Goal: Transaction & Acquisition: Purchase product/service

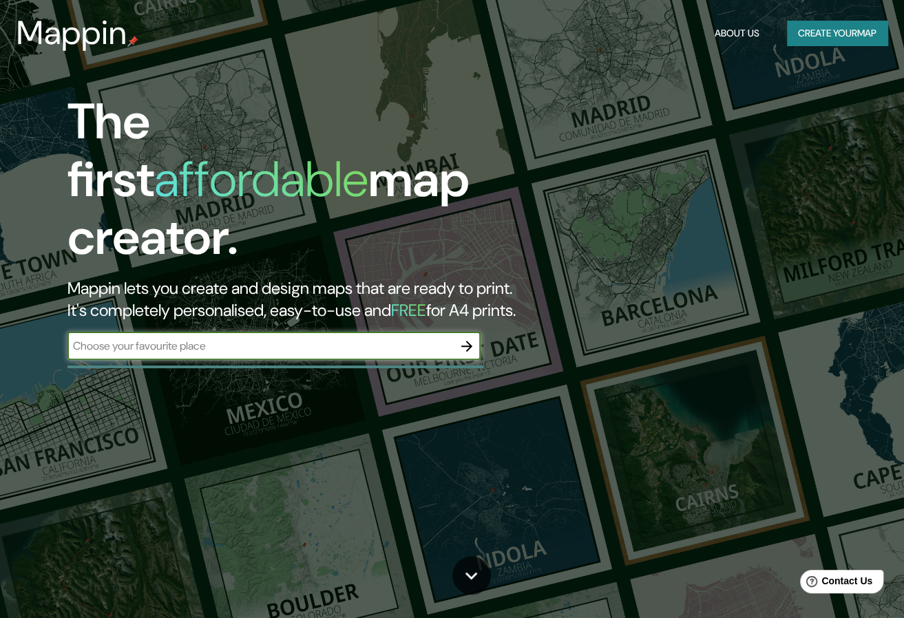
click at [353, 338] on input "text" at bounding box center [260, 346] width 386 height 16
type input "TARAPOTO"
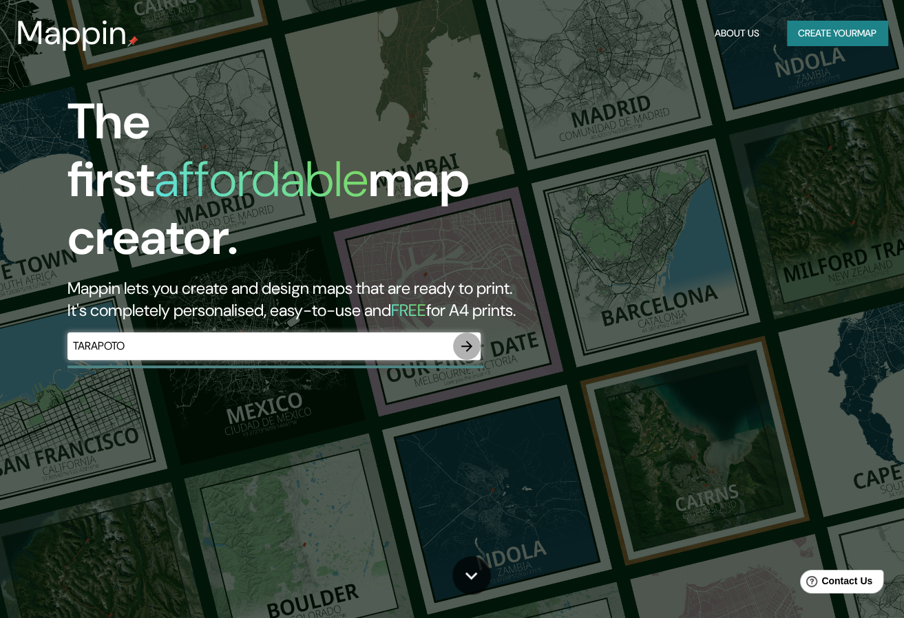
click at [474, 338] on icon "button" at bounding box center [467, 346] width 17 height 17
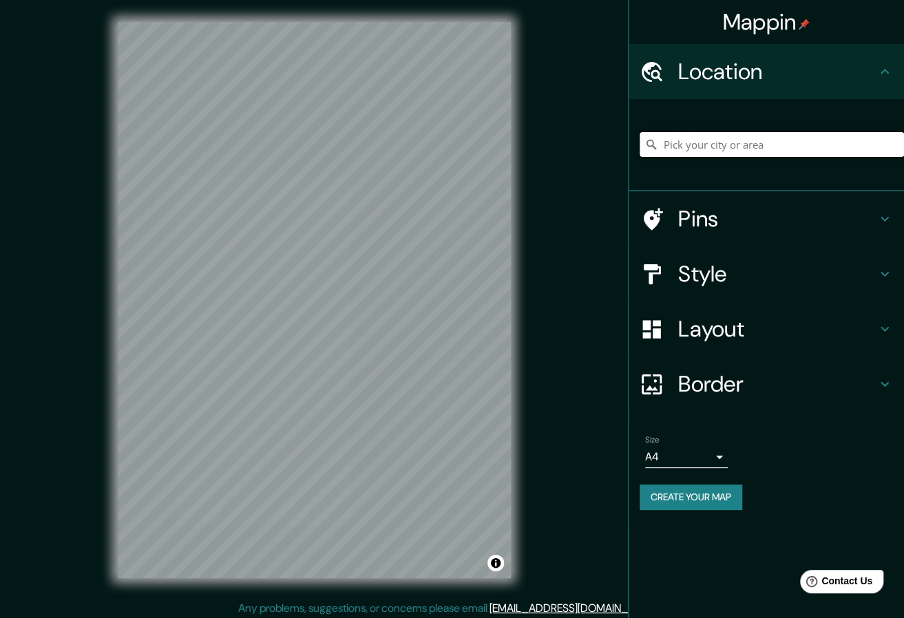
click at [748, 143] on input "Pick your city or area" at bounding box center [772, 144] width 264 height 25
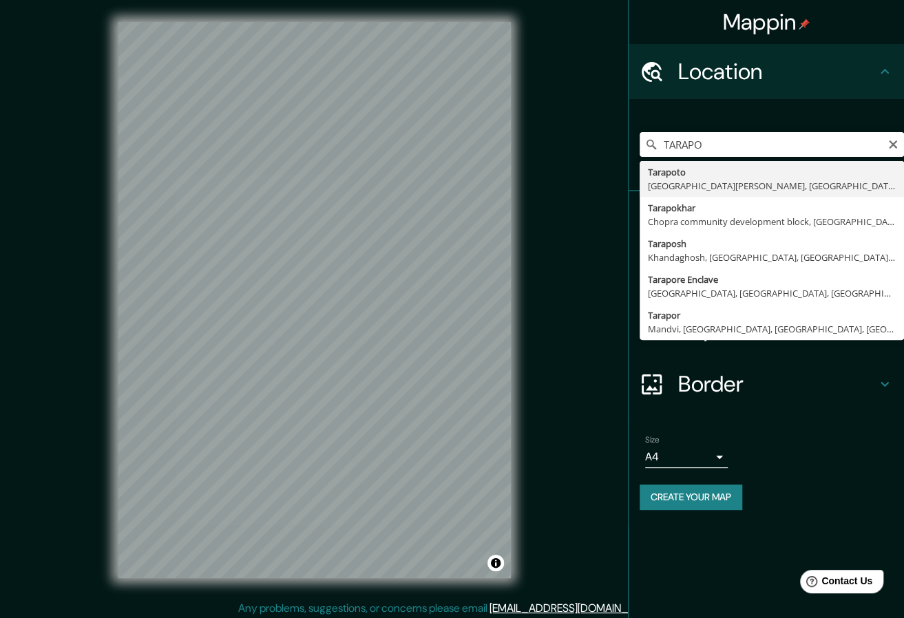
type input "Tarapoto, [GEOGRAPHIC_DATA][PERSON_NAME], [GEOGRAPHIC_DATA]"
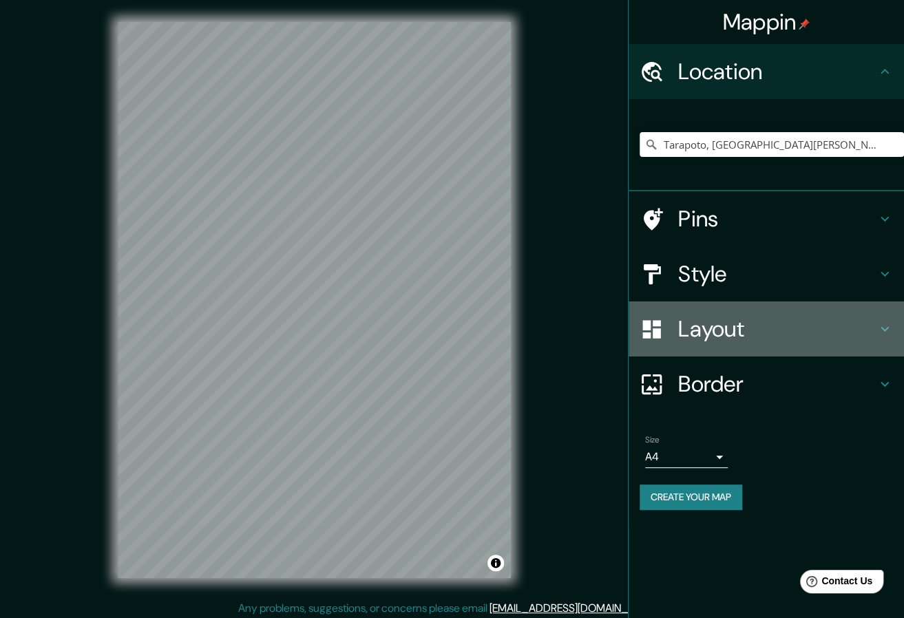
click at [892, 333] on icon at bounding box center [885, 329] width 17 height 17
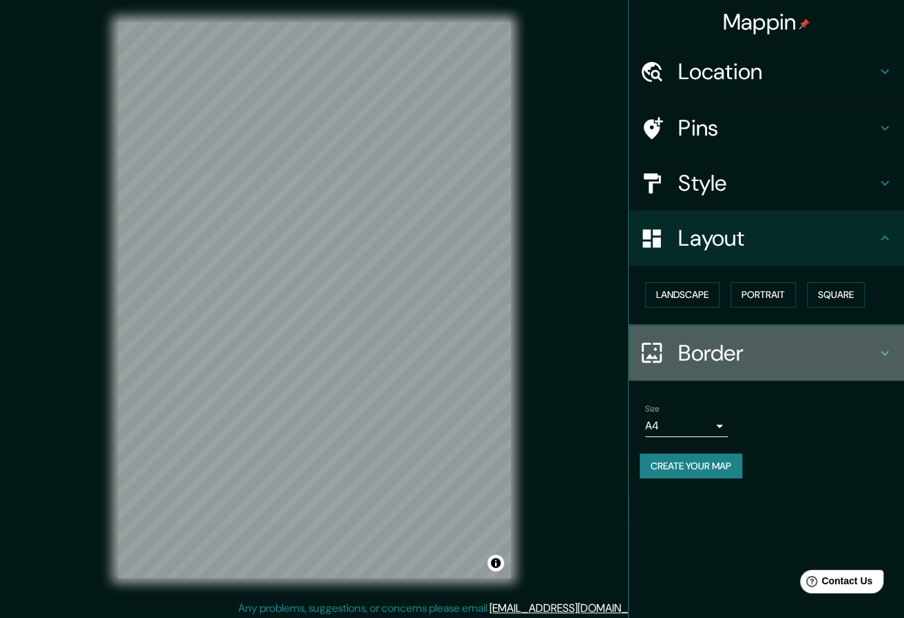
click at [883, 348] on icon at bounding box center [885, 353] width 17 height 17
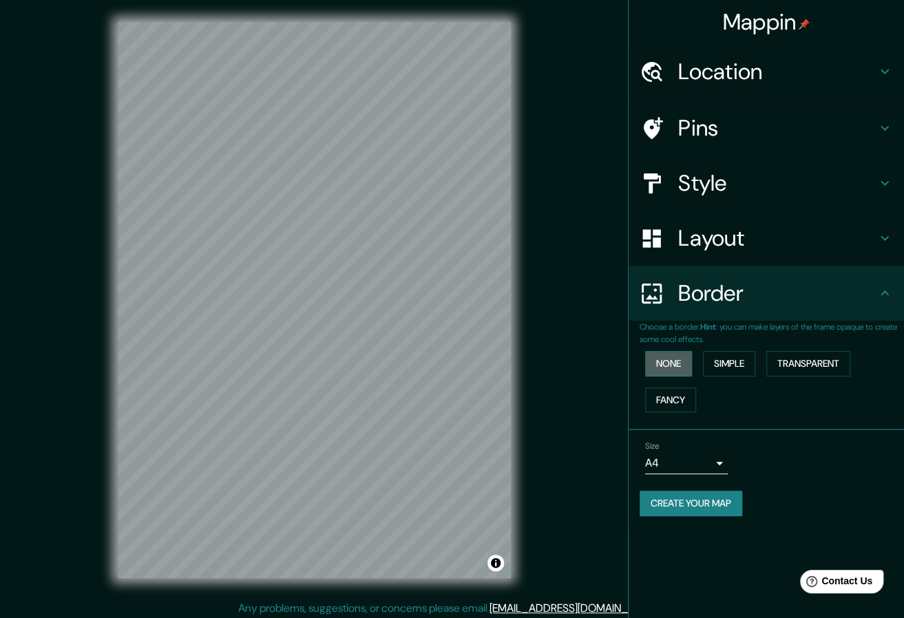
click at [691, 368] on button "None" at bounding box center [668, 363] width 47 height 25
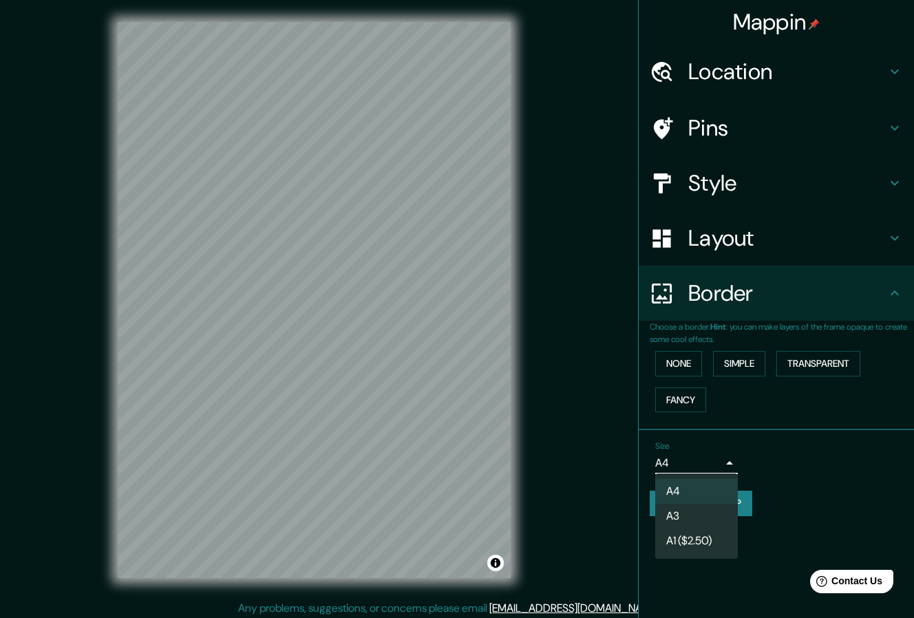
click at [720, 458] on body "Mappin Location Tarapoto, Departamento de San Martín, Perú Pins Style Layout Bo…" at bounding box center [457, 309] width 914 height 618
click at [700, 516] on li "A3" at bounding box center [696, 516] width 83 height 25
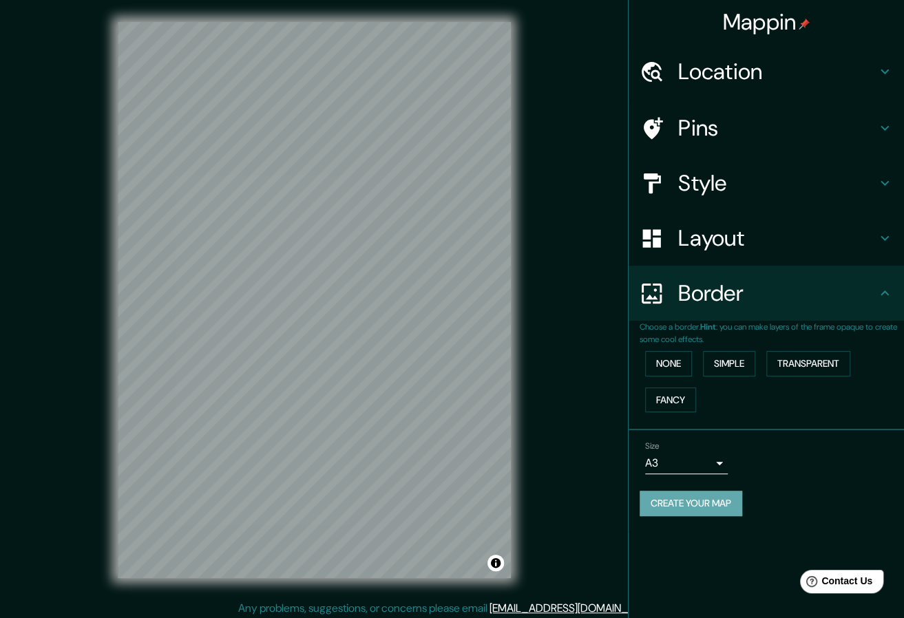
click at [689, 496] on button "Create your map" at bounding box center [691, 503] width 103 height 25
click at [728, 463] on div "Size A3 a4" at bounding box center [766, 458] width 253 height 44
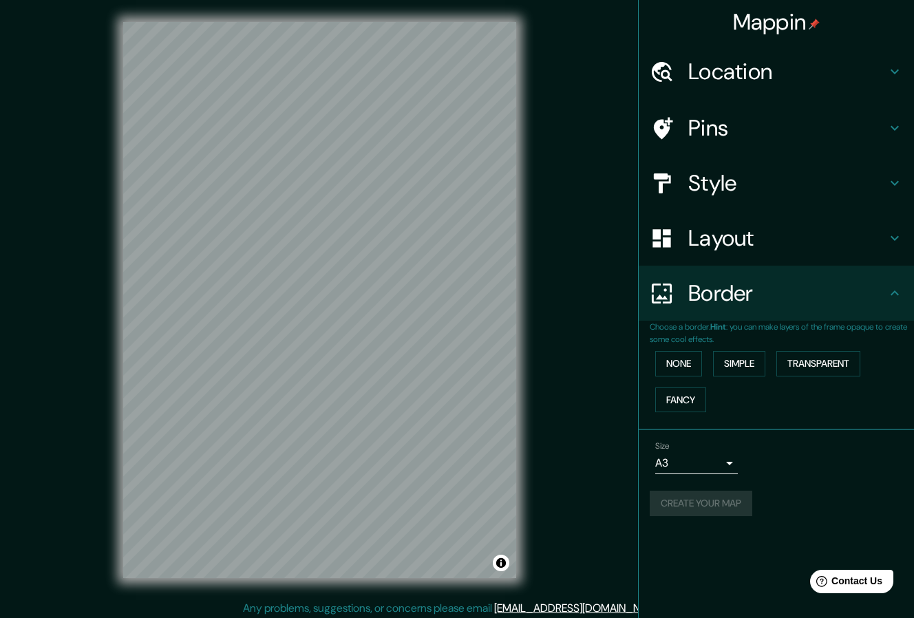
click at [716, 463] on body "Mappin Location Tarapoto, Departamento de San Martín, Perú Pins Style Layout Bo…" at bounding box center [457, 309] width 914 height 618
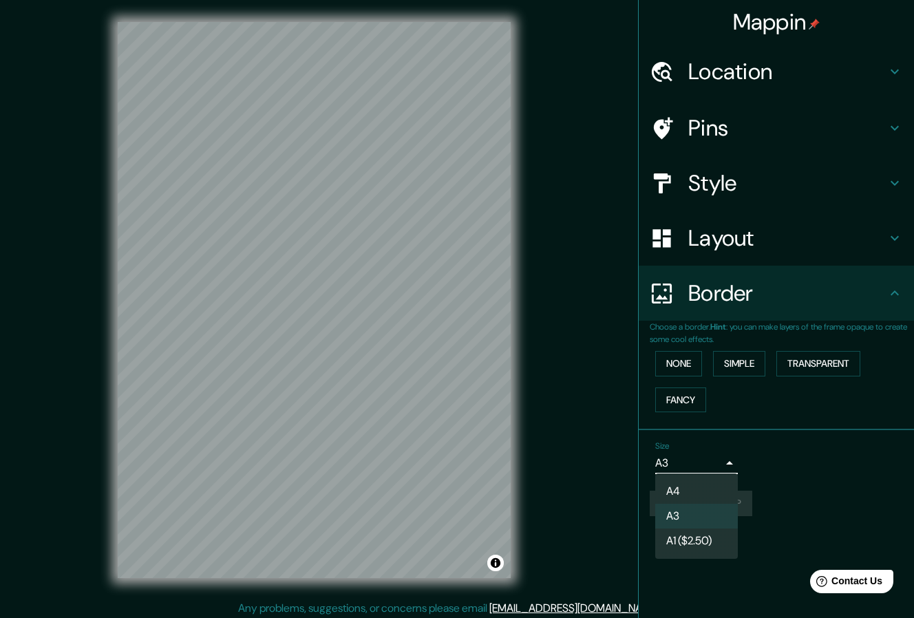
click at [687, 490] on li "A4" at bounding box center [696, 491] width 83 height 25
click at [722, 457] on body "Mappin Location Tarapoto, Departamento de San Martín, Perú Pins Style Layout Bo…" at bounding box center [457, 309] width 914 height 618
click at [691, 512] on li "A3" at bounding box center [696, 516] width 83 height 25
type input "a4"
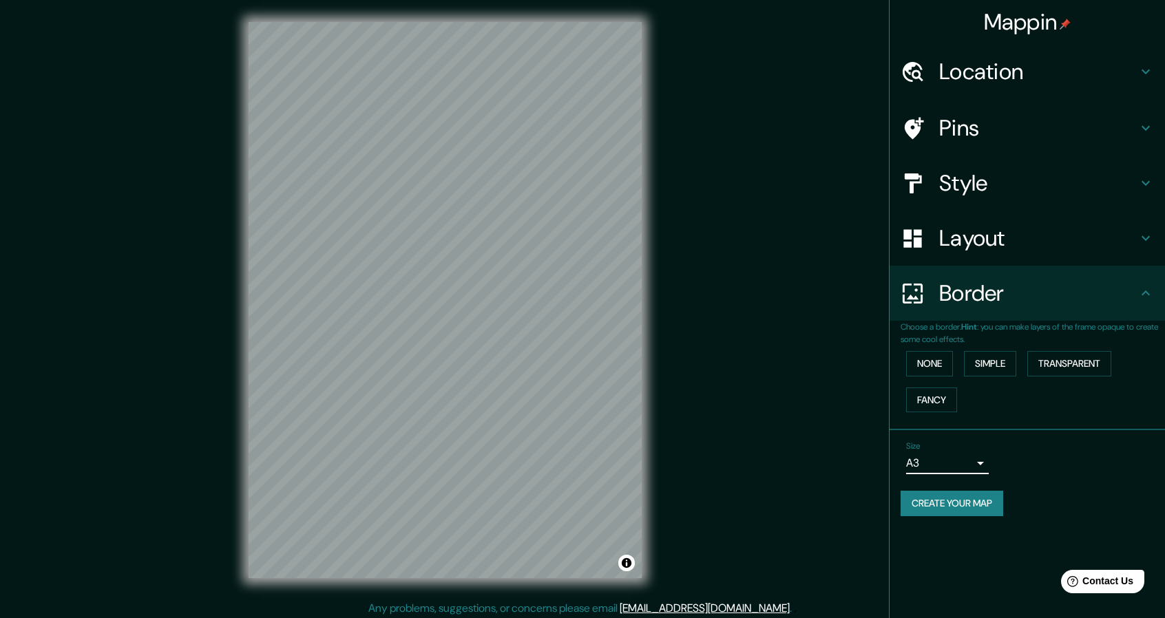
click at [914, 72] on h4 "Location" at bounding box center [1038, 72] width 198 height 28
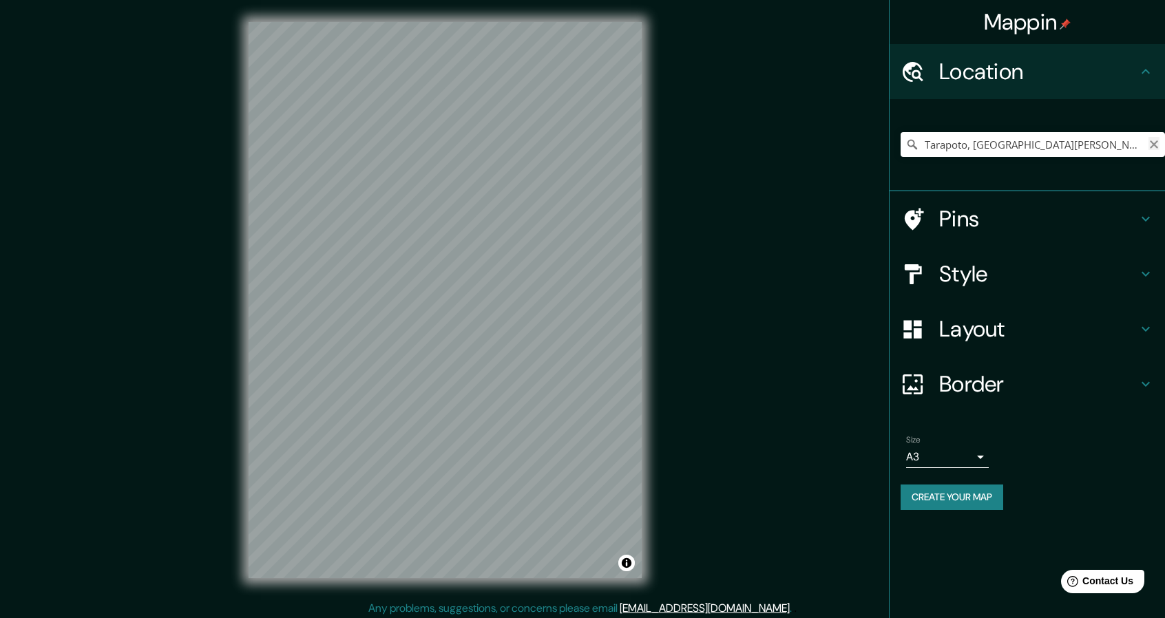
click at [914, 147] on icon "Clear" at bounding box center [1153, 144] width 11 height 11
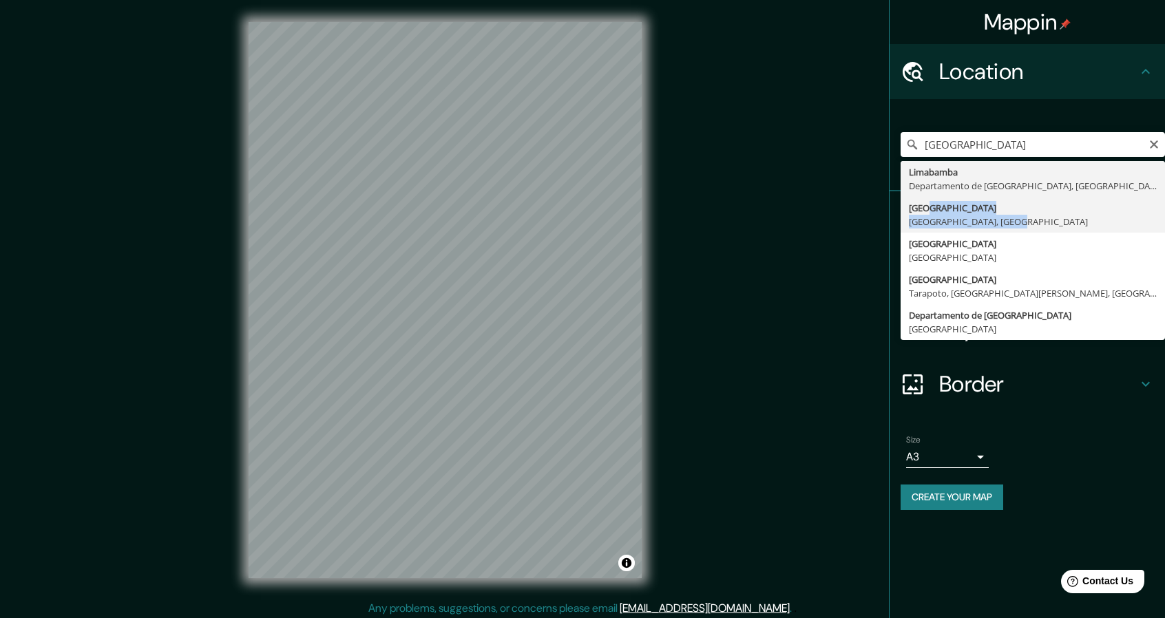
type input "[GEOGRAPHIC_DATA], [GEOGRAPHIC_DATA], [GEOGRAPHIC_DATA]"
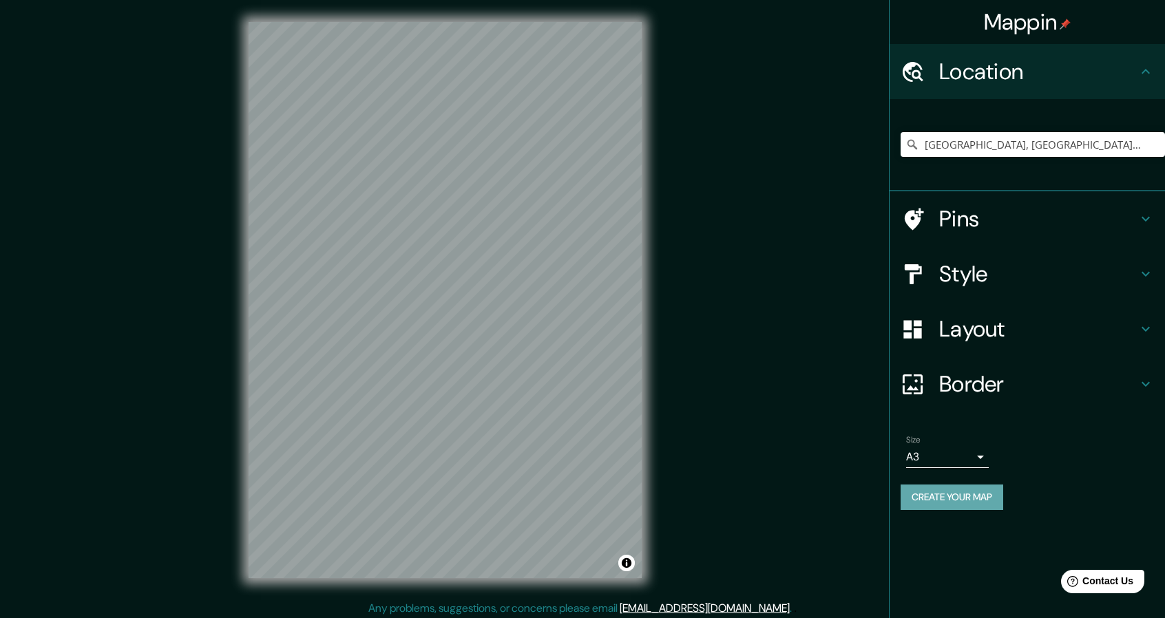
click at [914, 502] on button "Create your map" at bounding box center [952, 497] width 103 height 25
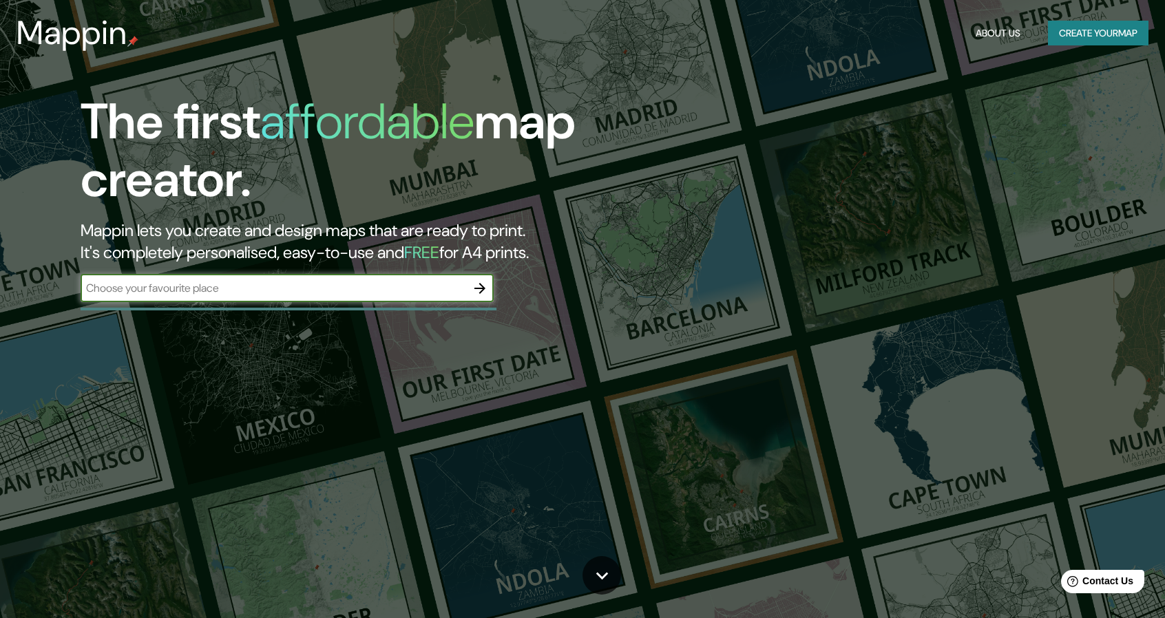
click at [488, 284] on button "button" at bounding box center [480, 289] width 28 height 28
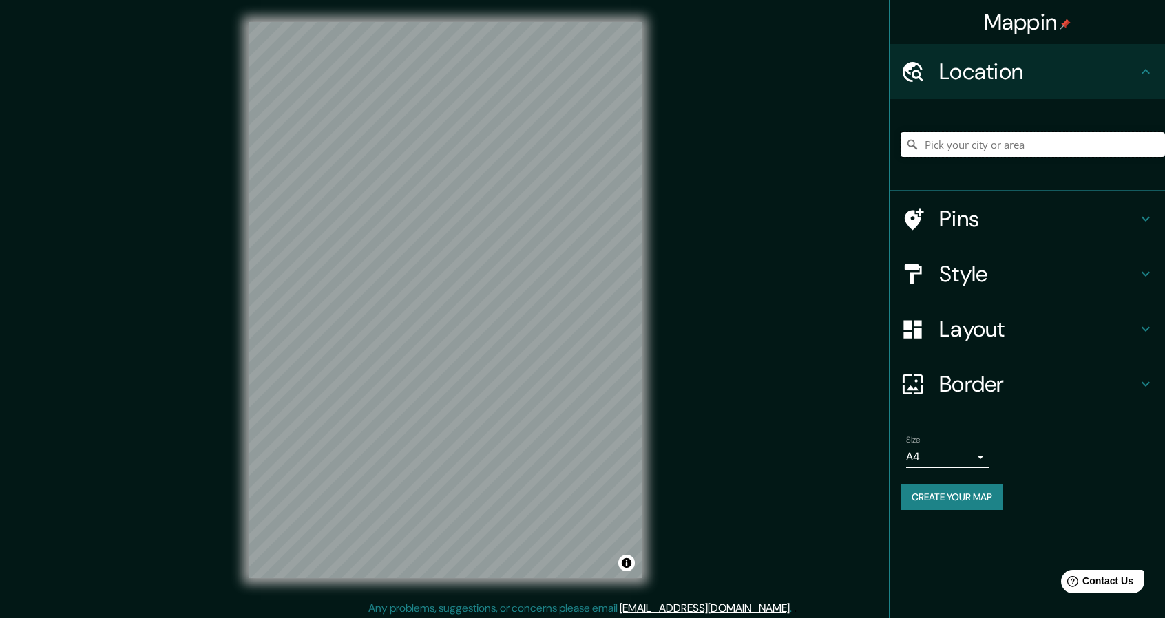
click at [973, 150] on input "Pick your city or area" at bounding box center [1033, 144] width 264 height 25
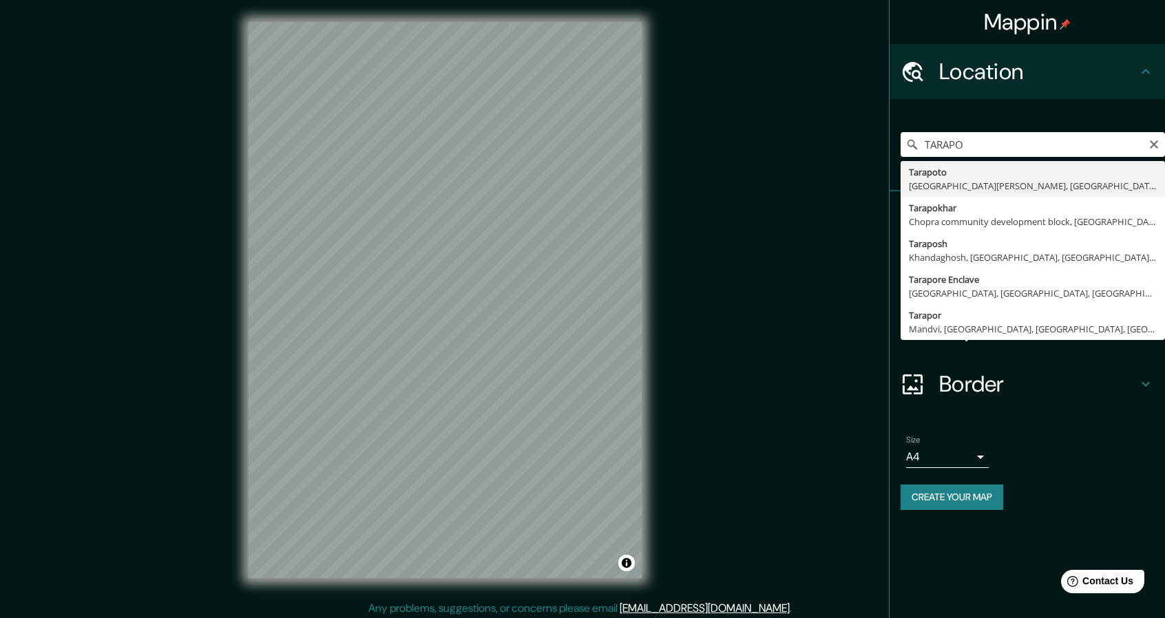
type input "Tarapoto, [GEOGRAPHIC_DATA][PERSON_NAME], [GEOGRAPHIC_DATA]"
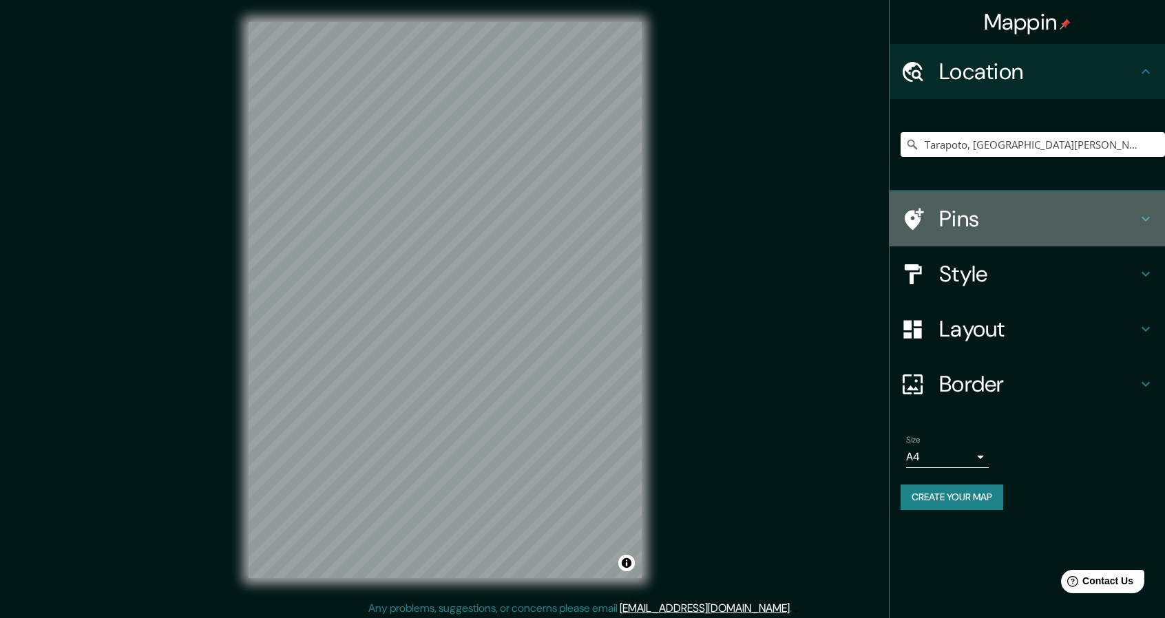
click at [1143, 214] on icon at bounding box center [1145, 219] width 17 height 17
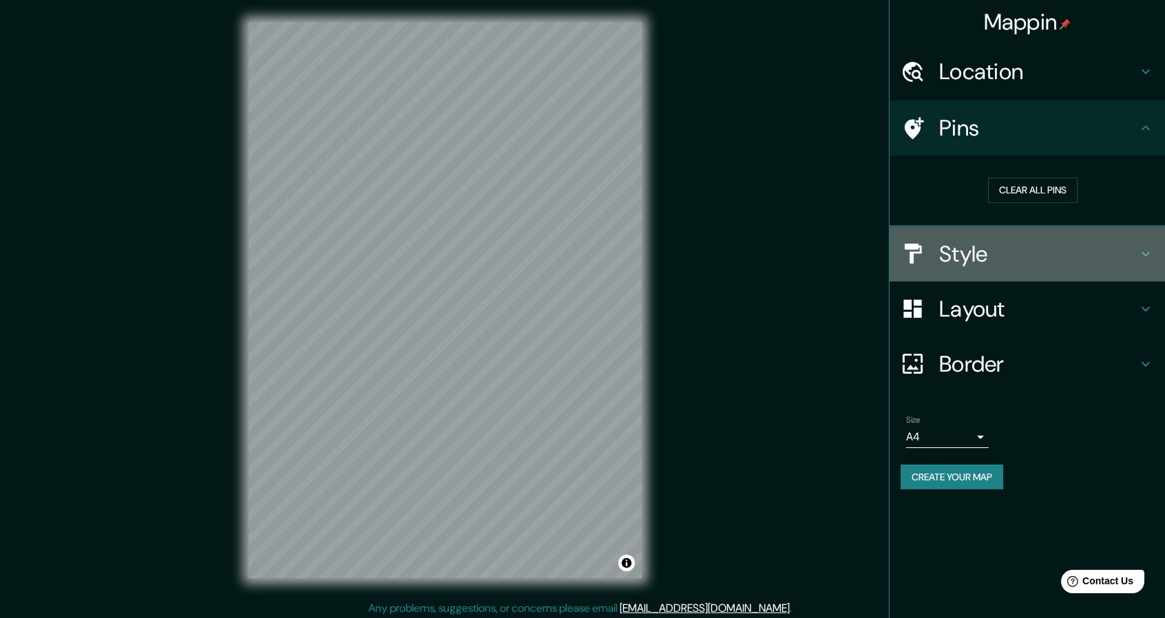
click at [1149, 247] on icon at bounding box center [1145, 254] width 17 height 17
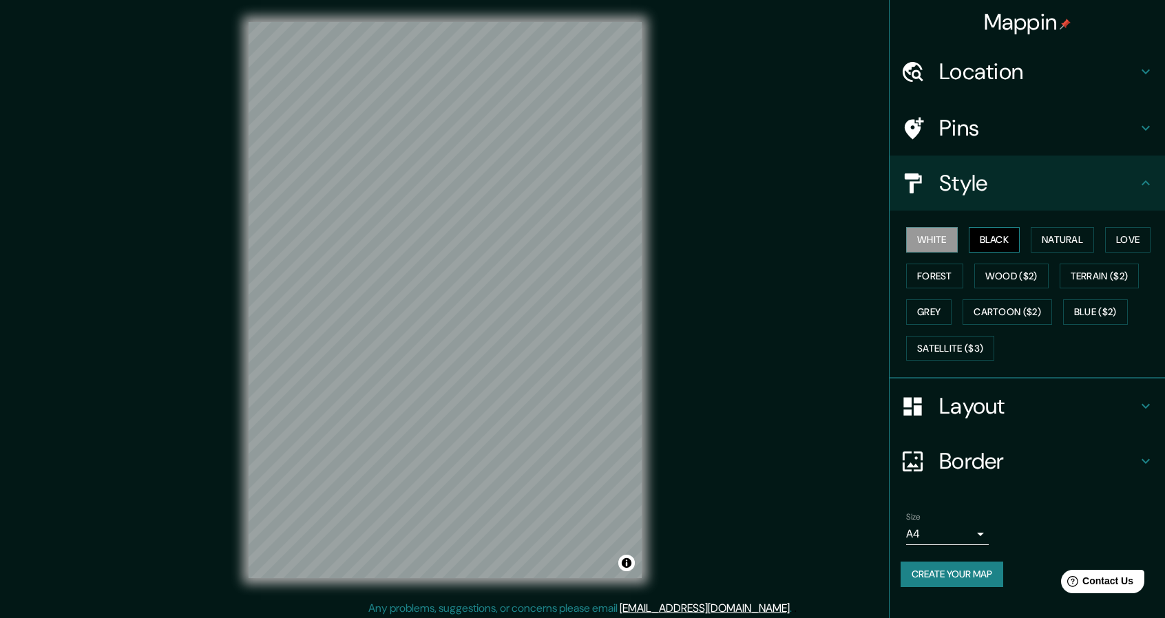
click at [1010, 246] on button "Black" at bounding box center [995, 239] width 52 height 25
click at [1044, 238] on button "Natural" at bounding box center [1062, 239] width 63 height 25
click at [1101, 228] on div "White Black Natural Love Forest Wood ($2) Terrain ($2) Grey Cartoon ($2) Blue (…" at bounding box center [1033, 294] width 264 height 145
click at [1128, 235] on button "Love" at bounding box center [1127, 239] width 45 height 25
click at [945, 315] on button "Grey" at bounding box center [928, 312] width 45 height 25
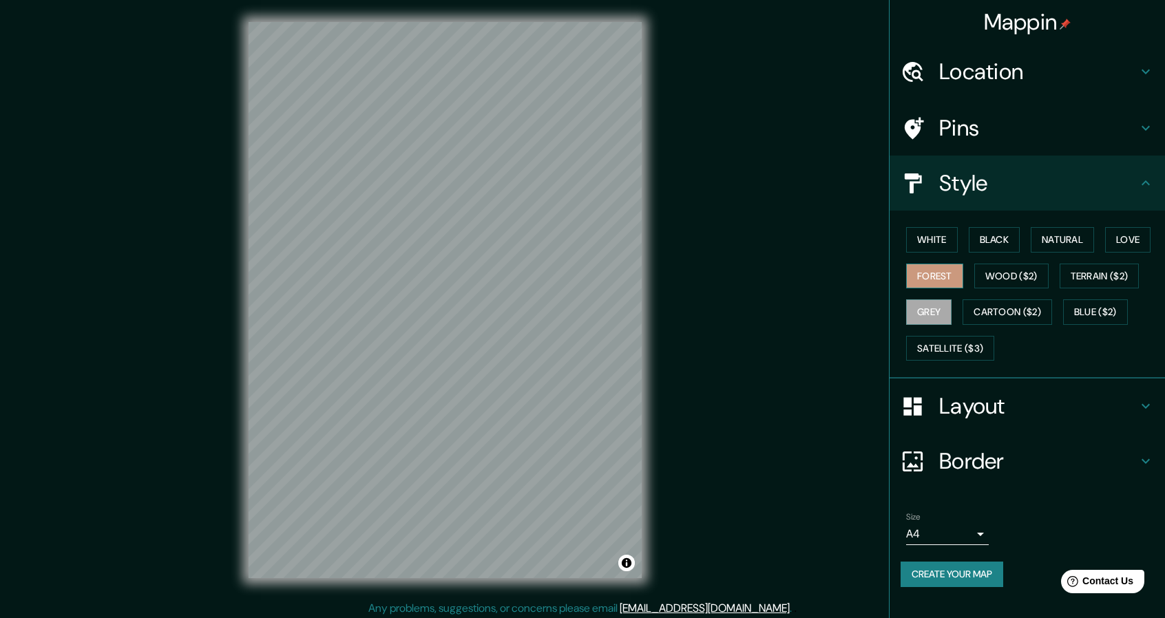
click at [936, 264] on button "Forest" at bounding box center [934, 276] width 57 height 25
click at [1018, 275] on button "Wood ($2)" at bounding box center [1011, 276] width 74 height 25
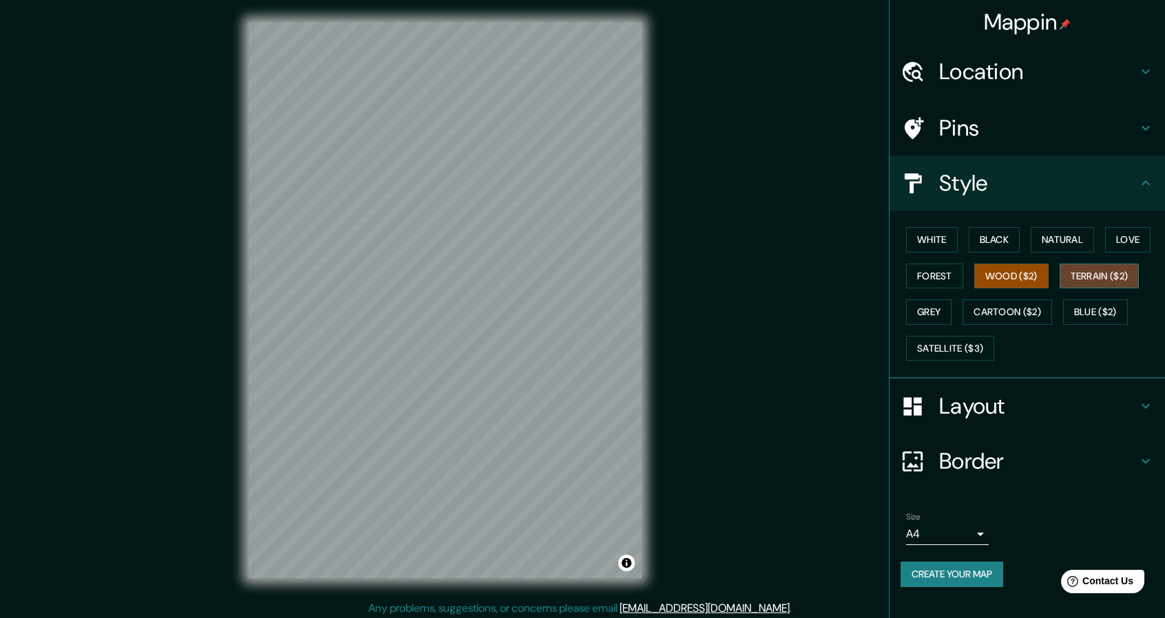
click at [1070, 273] on button "Terrain ($2)" at bounding box center [1100, 276] width 80 height 25
click at [1082, 304] on button "Blue ($2)" at bounding box center [1095, 312] width 65 height 25
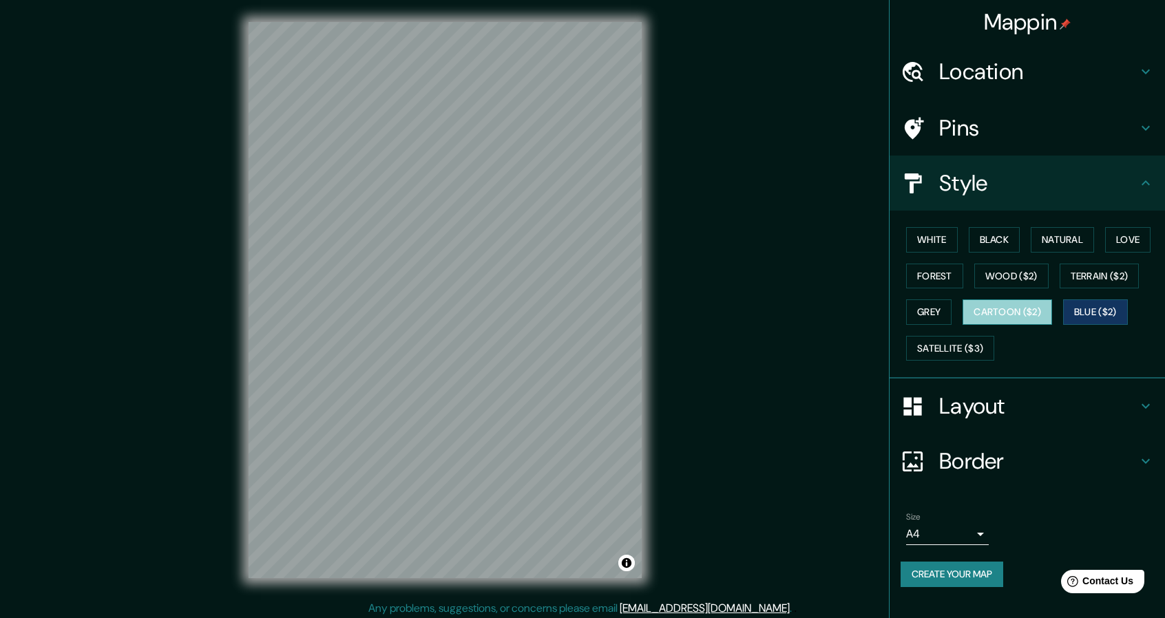
click at [1023, 308] on button "Cartoon ($2)" at bounding box center [1008, 312] width 90 height 25
click at [945, 353] on button "Satellite ($3)" at bounding box center [950, 348] width 88 height 25
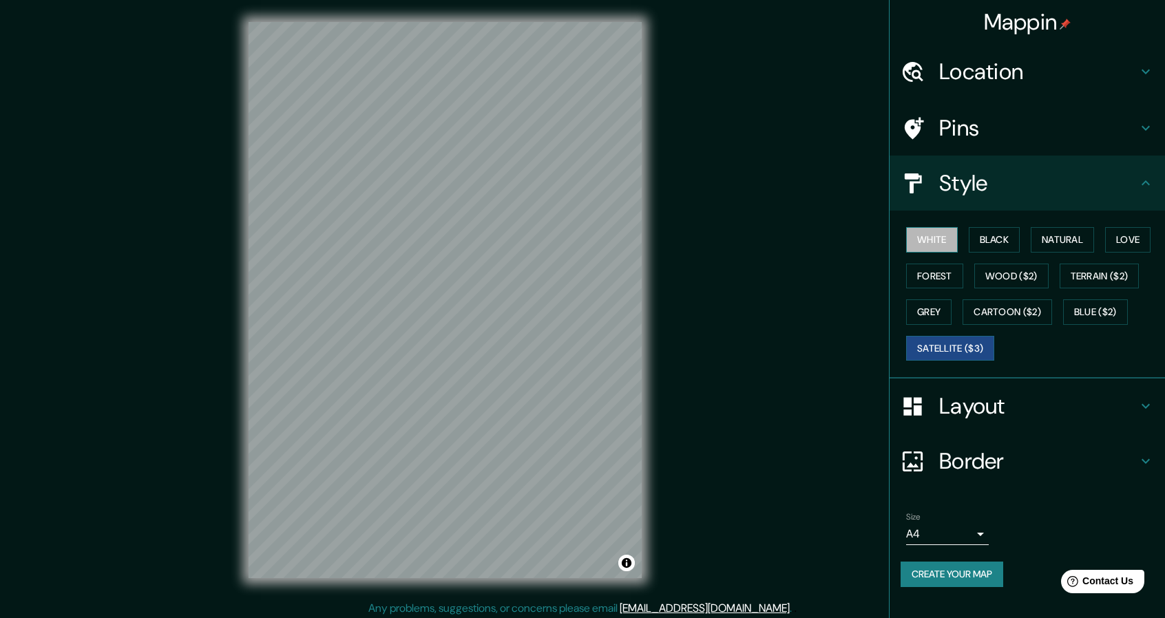
click at [945, 247] on button "White" at bounding box center [932, 239] width 52 height 25
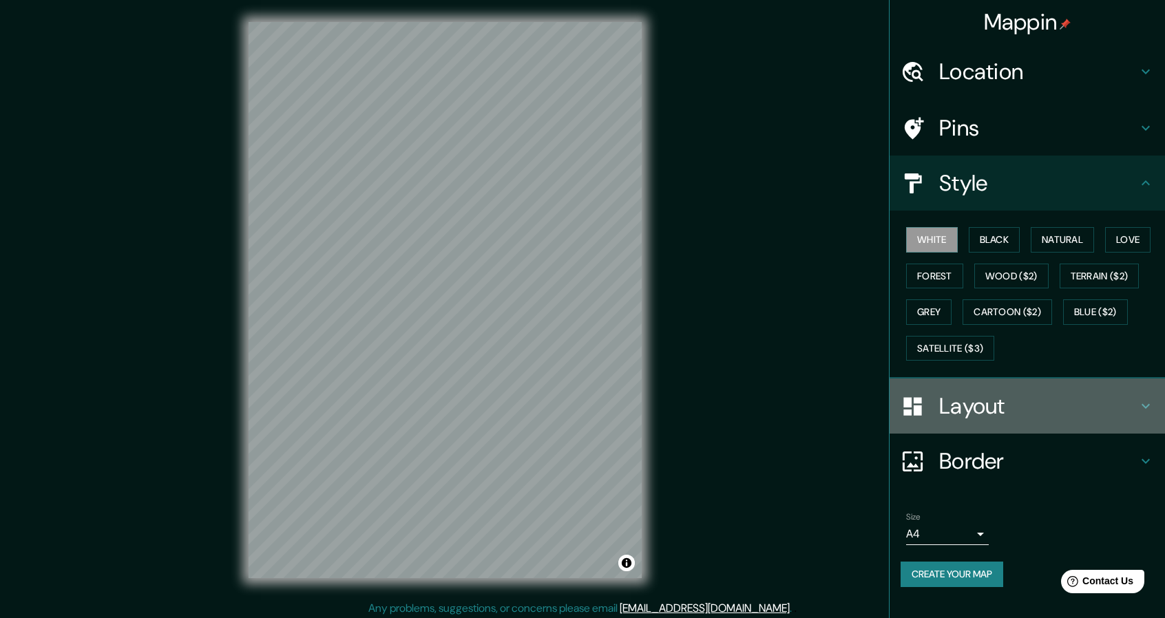
click at [1144, 401] on icon at bounding box center [1145, 406] width 17 height 17
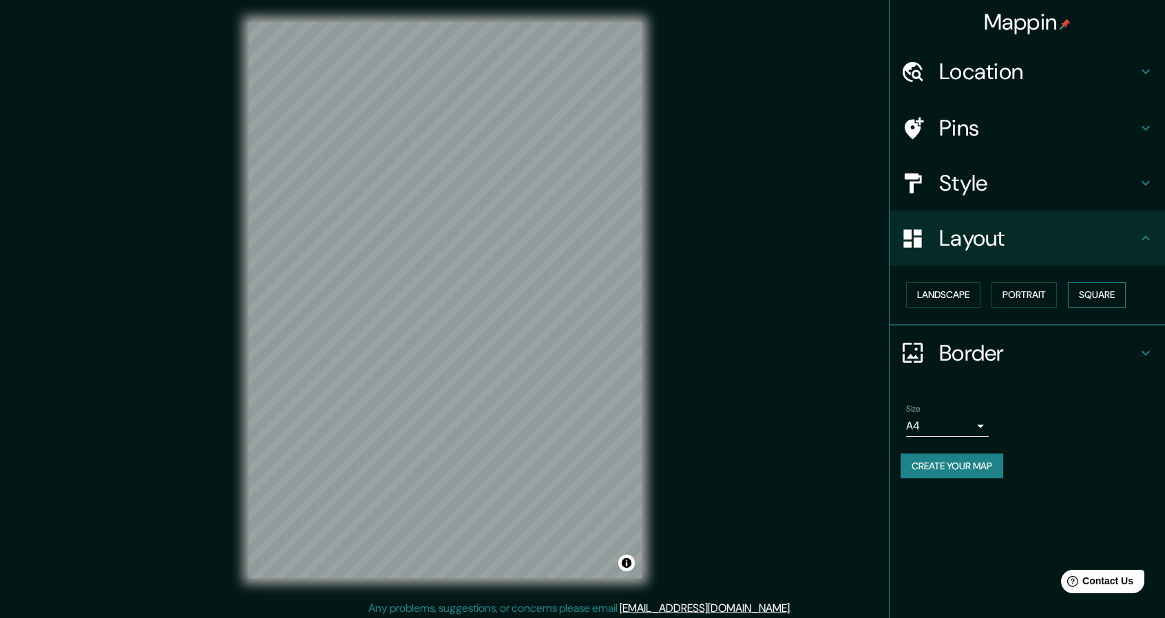
click at [1084, 289] on button "Square" at bounding box center [1097, 294] width 58 height 25
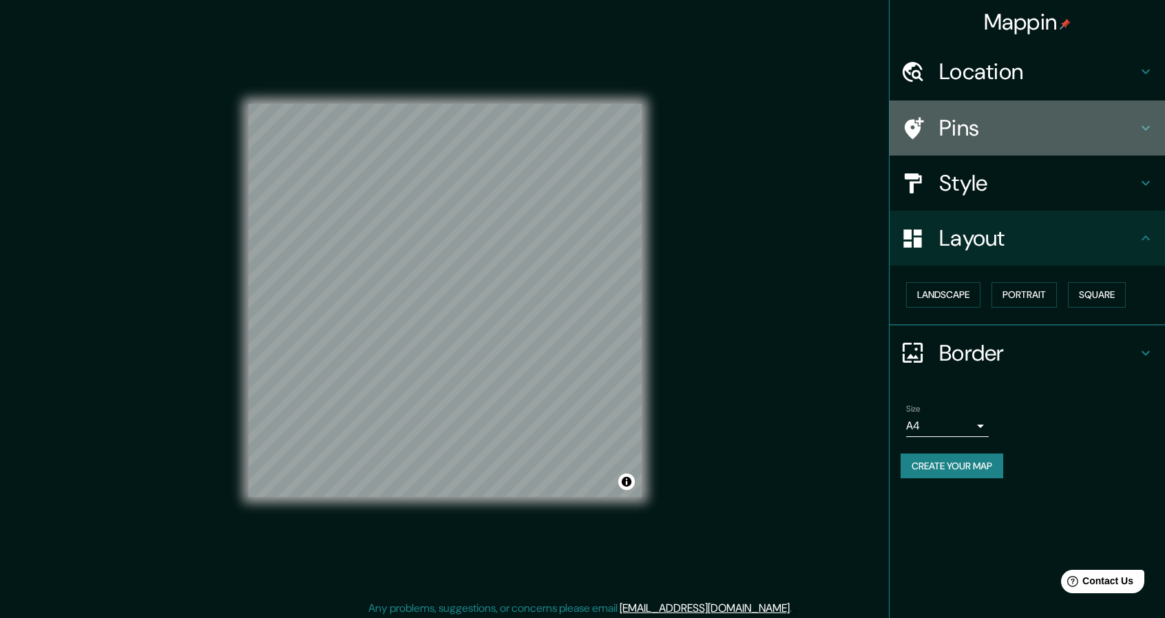
click at [1137, 138] on div "Pins" at bounding box center [1027, 128] width 275 height 55
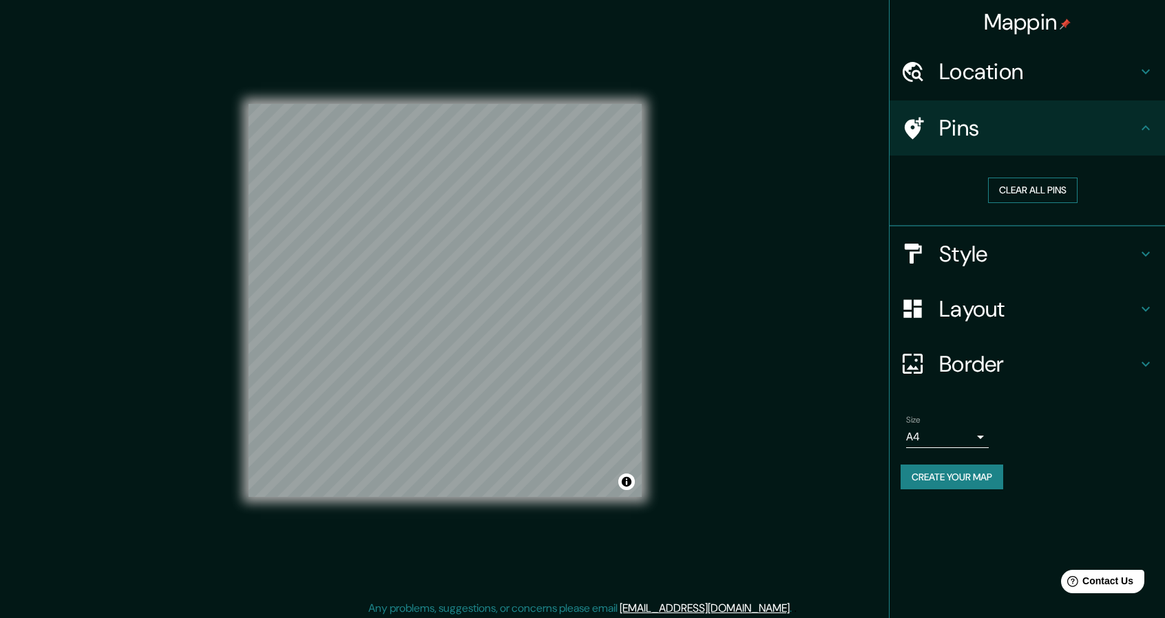
click at [1046, 182] on button "Clear all pins" at bounding box center [1033, 190] width 90 height 25
click at [1034, 189] on button "Clear all pins" at bounding box center [1033, 190] width 90 height 25
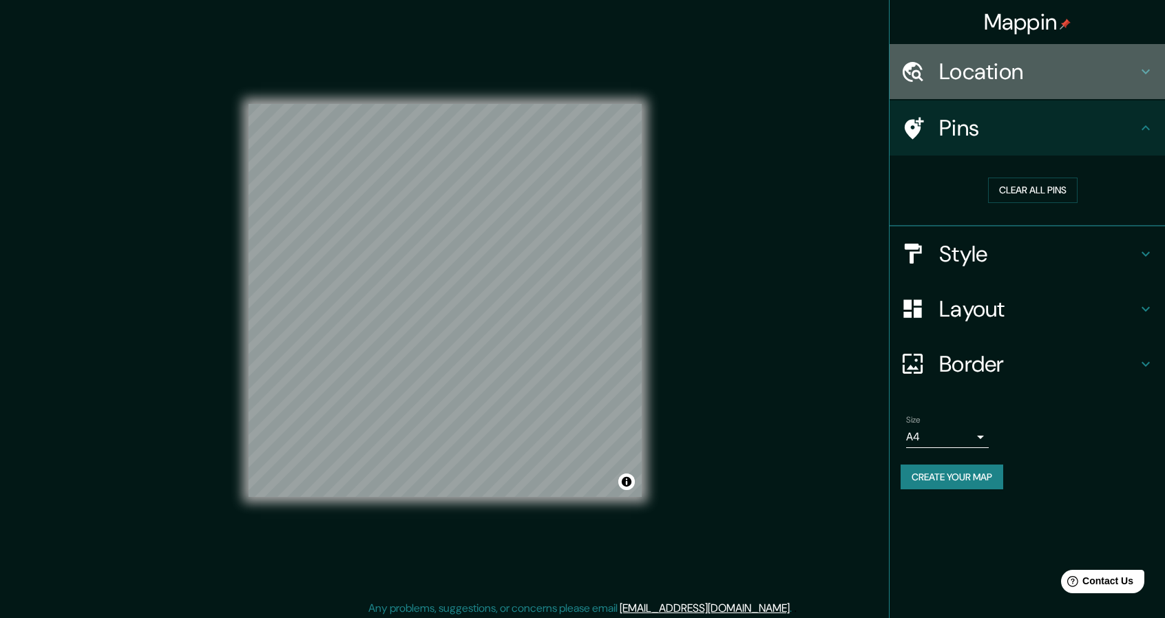
click at [1138, 85] on div "Location" at bounding box center [1027, 71] width 275 height 55
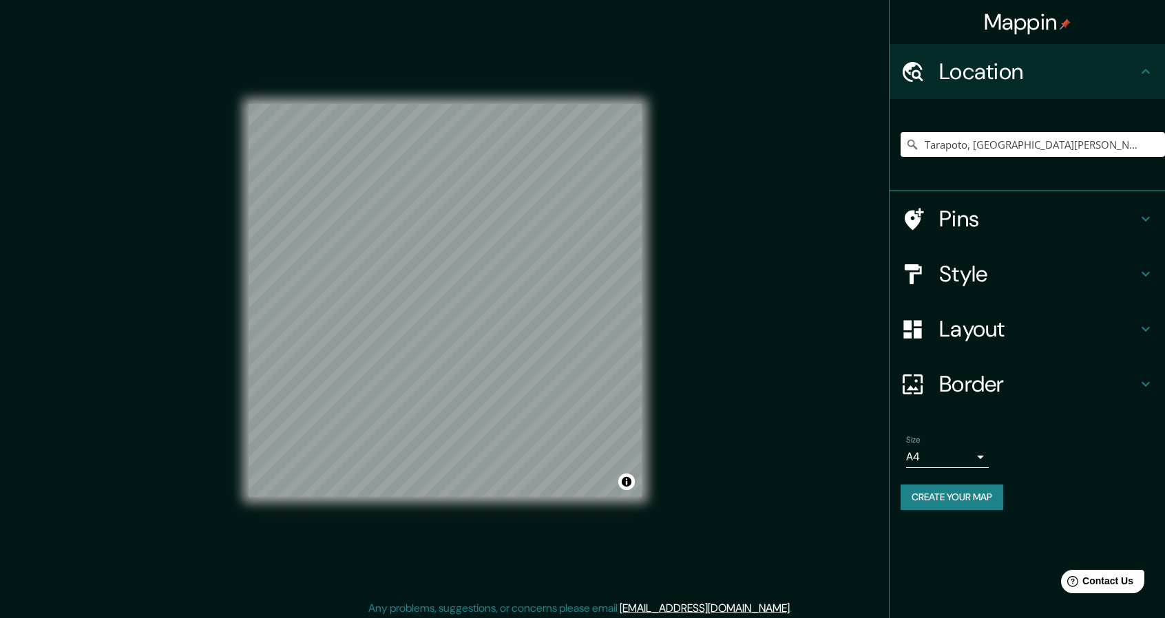
click at [1154, 328] on div "Layout" at bounding box center [1027, 329] width 275 height 55
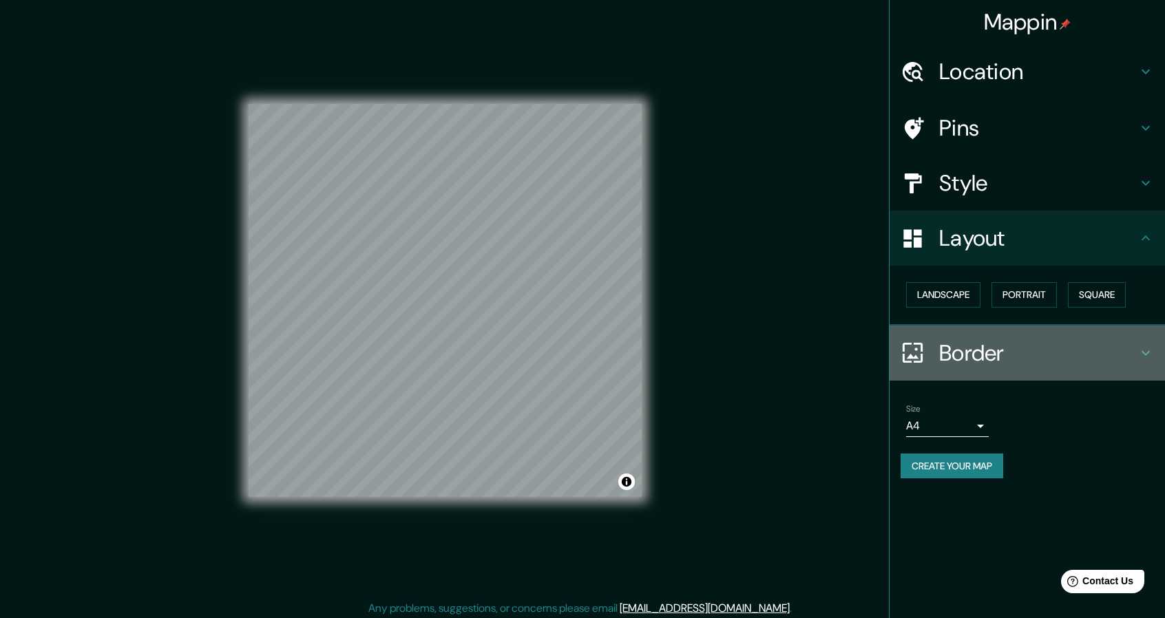
click at [1140, 341] on div "Border" at bounding box center [1027, 353] width 275 height 55
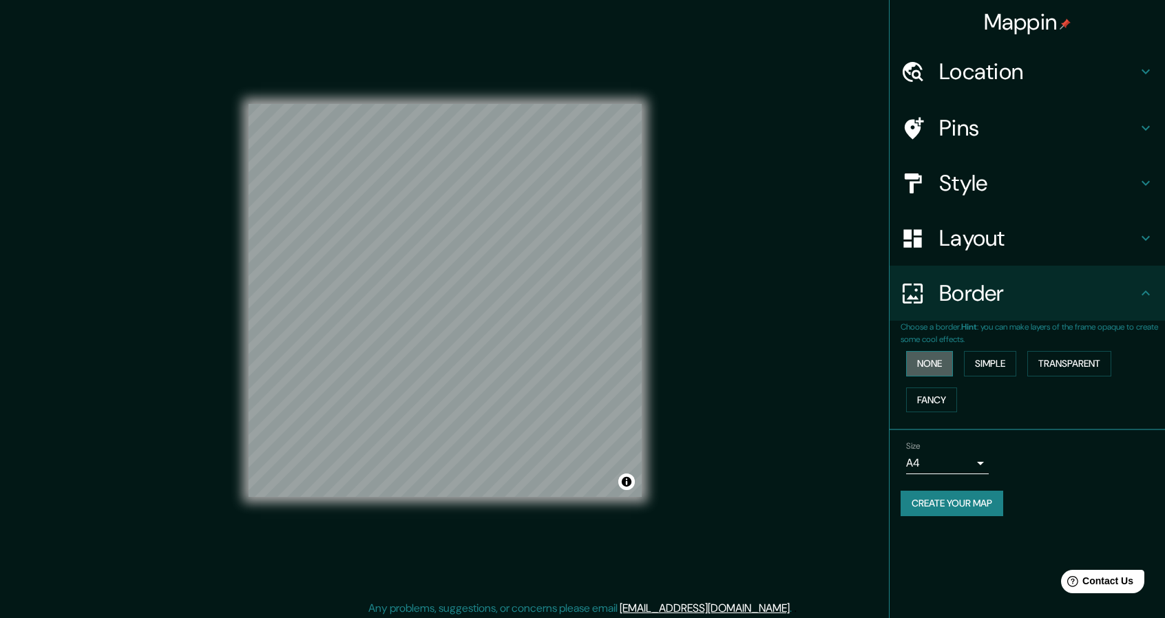
click at [943, 363] on button "None" at bounding box center [929, 363] width 47 height 25
click at [998, 368] on button "Simple" at bounding box center [990, 363] width 52 height 25
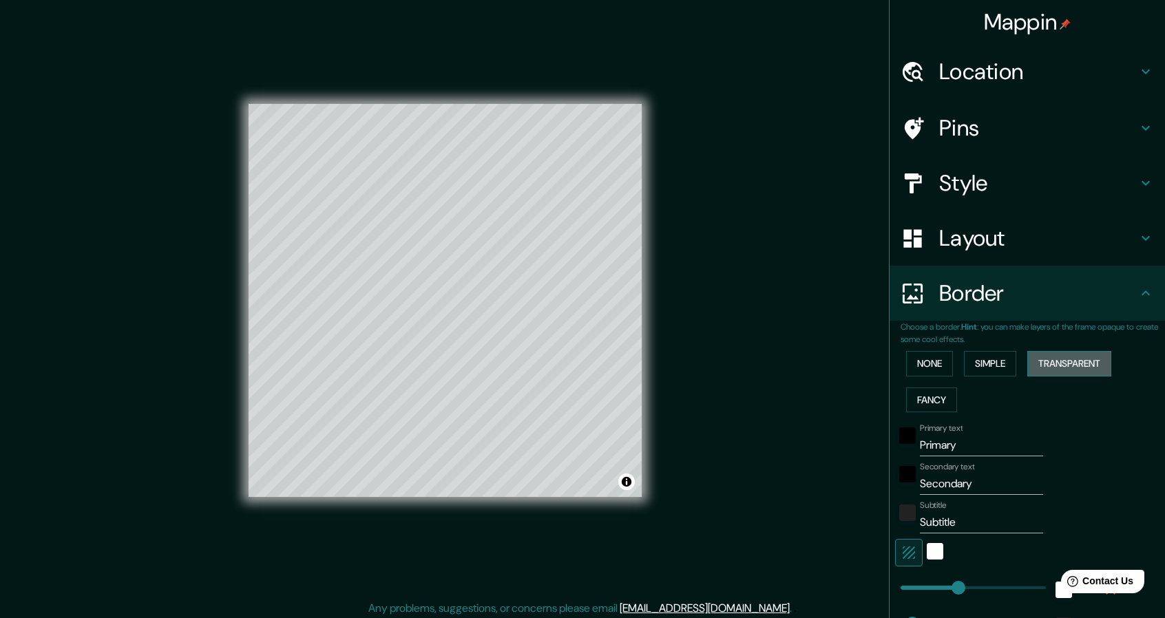
click at [1055, 361] on button "Transparent" at bounding box center [1069, 363] width 84 height 25
click at [988, 359] on button "Simple" at bounding box center [990, 363] width 52 height 25
click at [923, 365] on button "None" at bounding box center [929, 363] width 47 height 25
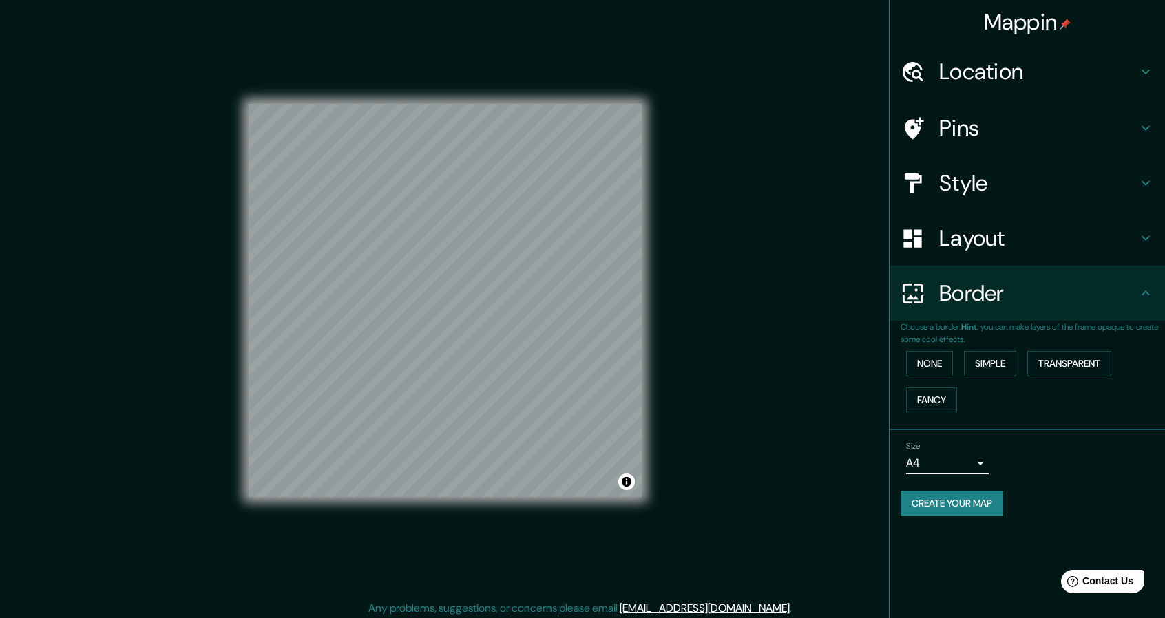
click at [1149, 236] on icon at bounding box center [1145, 238] width 17 height 17
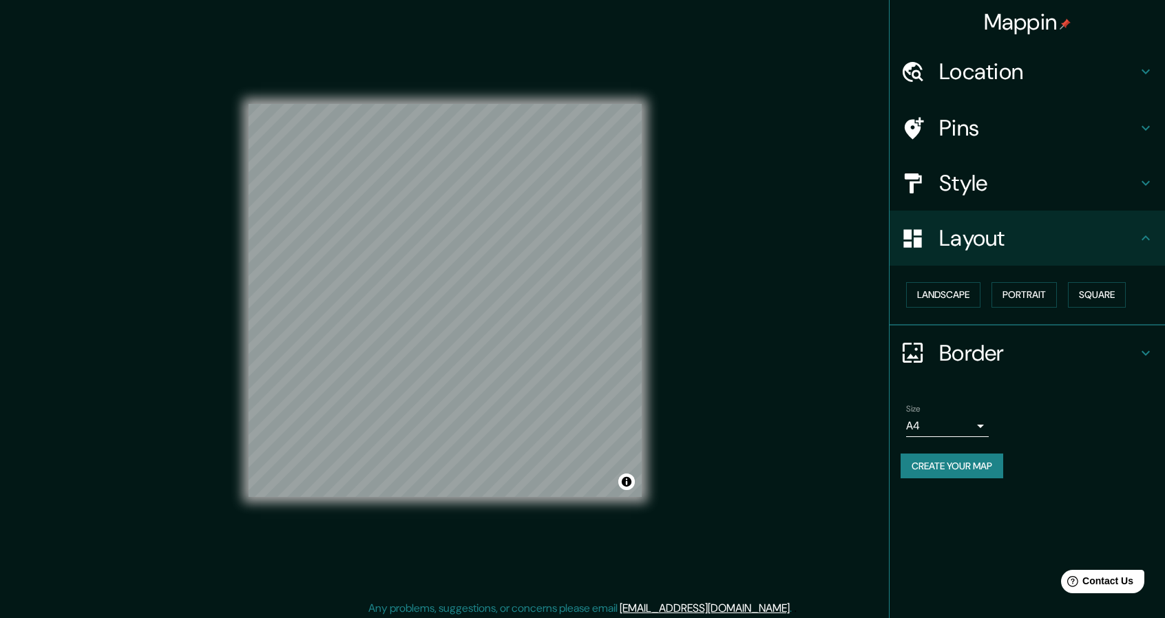
click at [1160, 176] on div "Style" at bounding box center [1027, 183] width 275 height 55
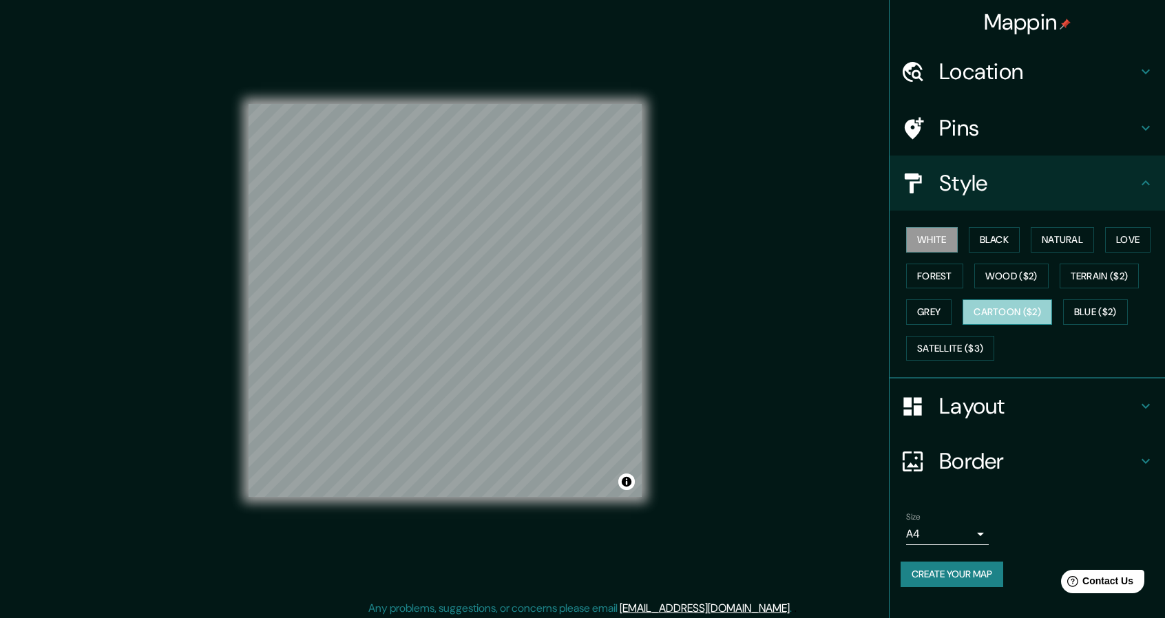
click at [1050, 301] on button "Cartoon ($2)" at bounding box center [1008, 312] width 90 height 25
click at [1095, 307] on button "Blue ($2)" at bounding box center [1095, 312] width 65 height 25
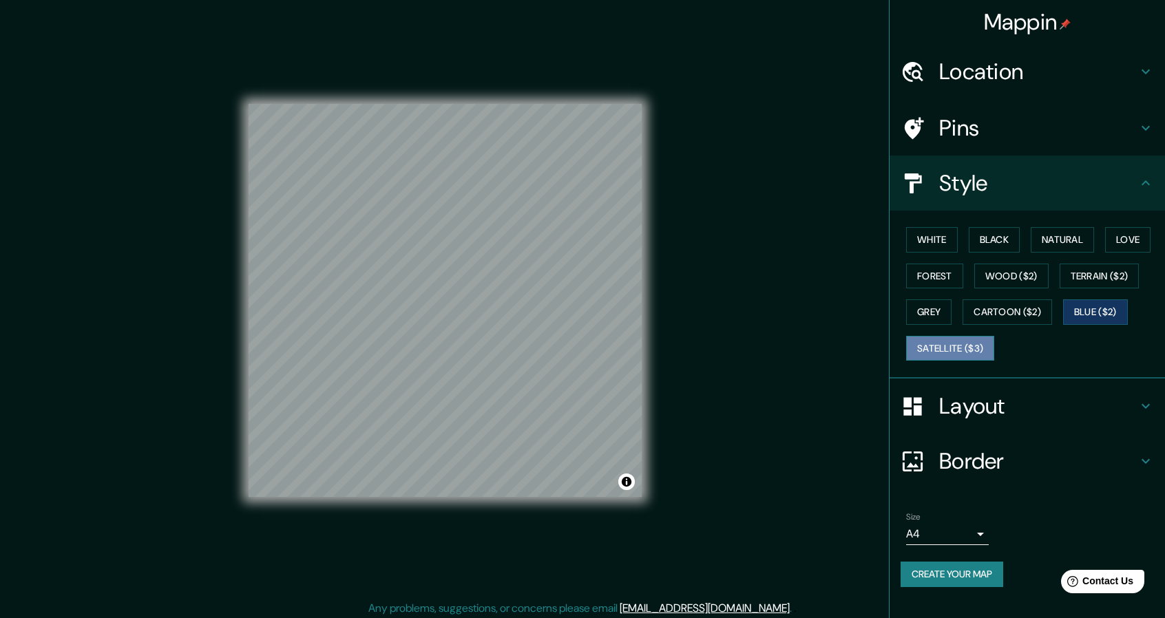
click at [985, 342] on button "Satellite ($3)" at bounding box center [950, 348] width 88 height 25
click at [1098, 235] on div "White Black Natural Love Forest Wood ($2) Terrain ($2) Grey Cartoon ($2) Blue (…" at bounding box center [1033, 294] width 264 height 145
click at [1126, 242] on button "Love" at bounding box center [1127, 239] width 45 height 25
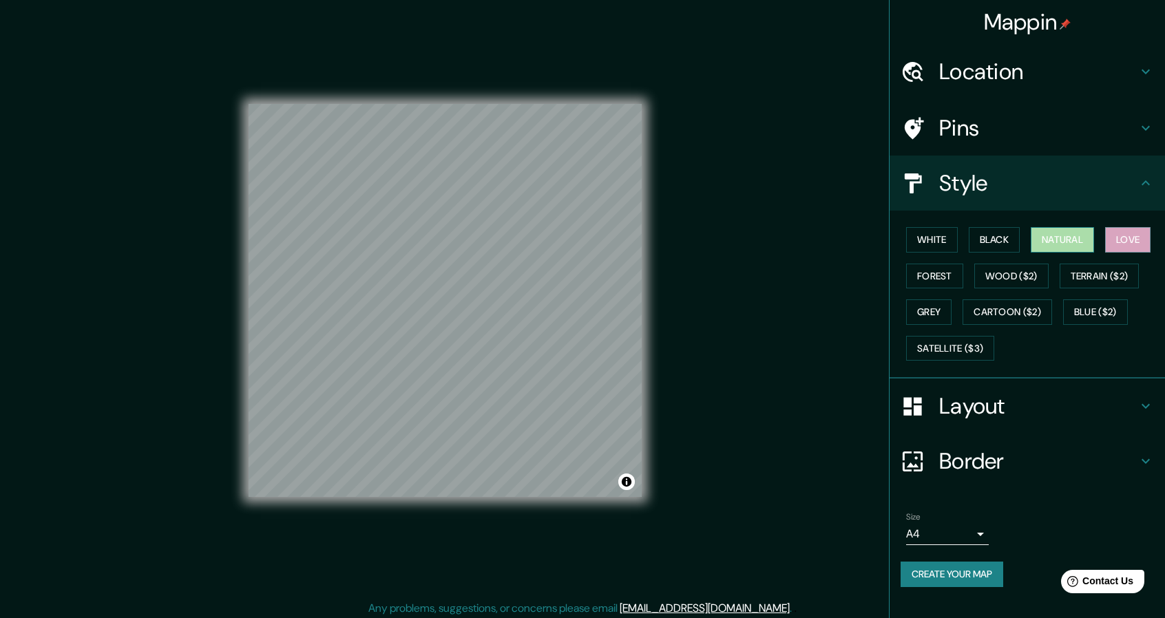
click at [1066, 235] on button "Natural" at bounding box center [1062, 239] width 63 height 25
click at [998, 243] on button "Black" at bounding box center [995, 239] width 52 height 25
click at [916, 235] on button "White" at bounding box center [932, 239] width 52 height 25
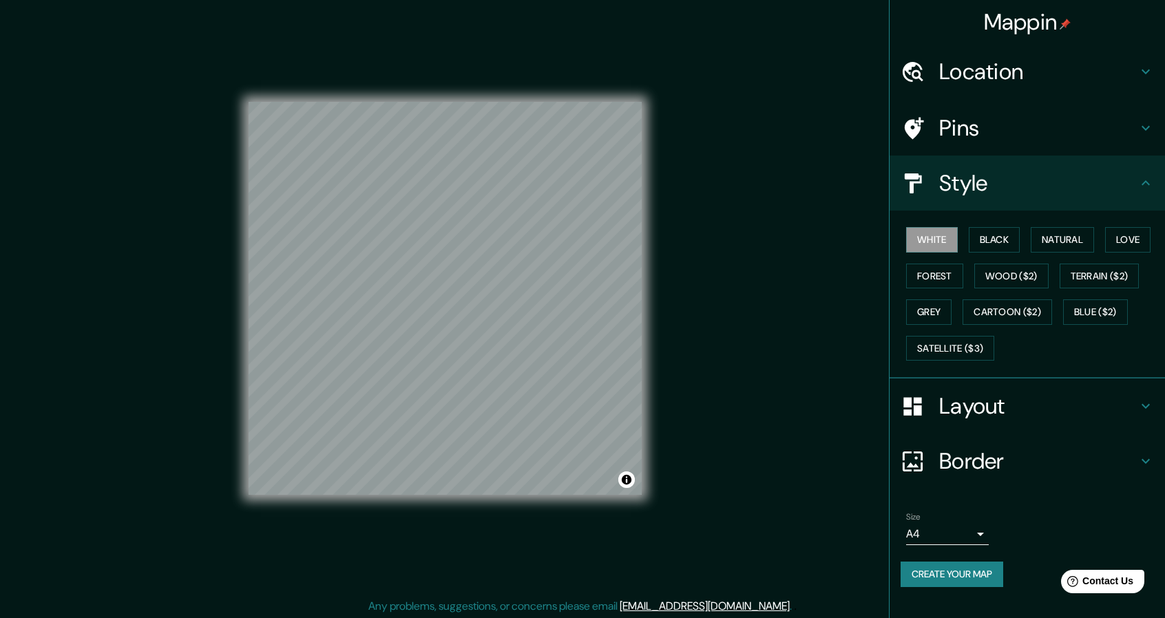
scroll to position [4, 0]
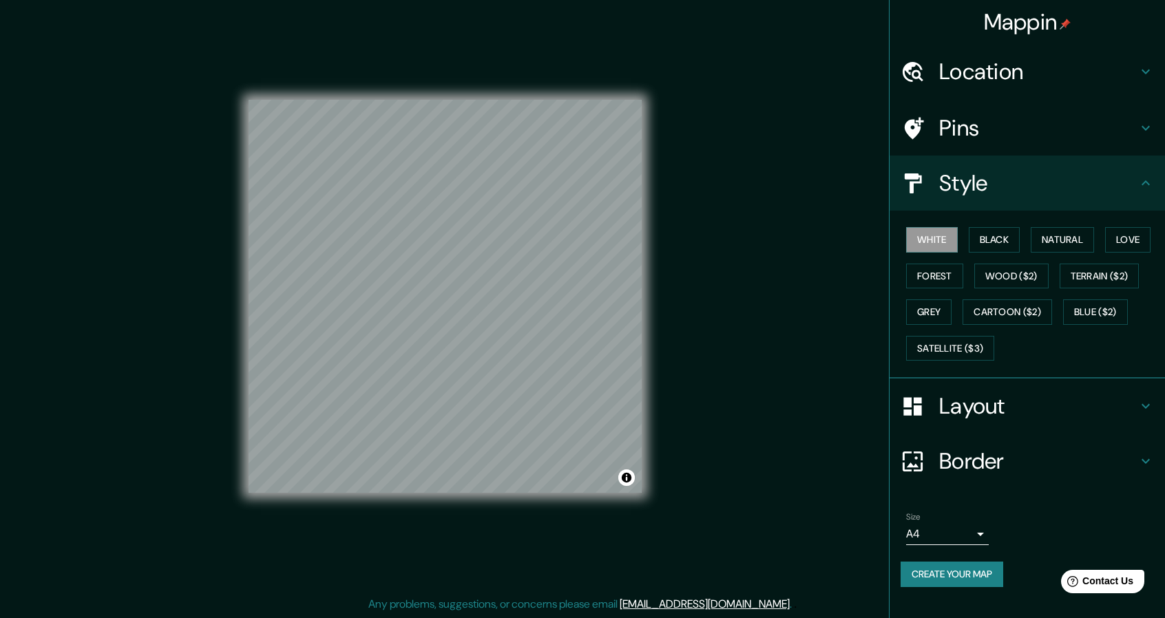
click at [1148, 68] on icon at bounding box center [1145, 71] width 17 height 17
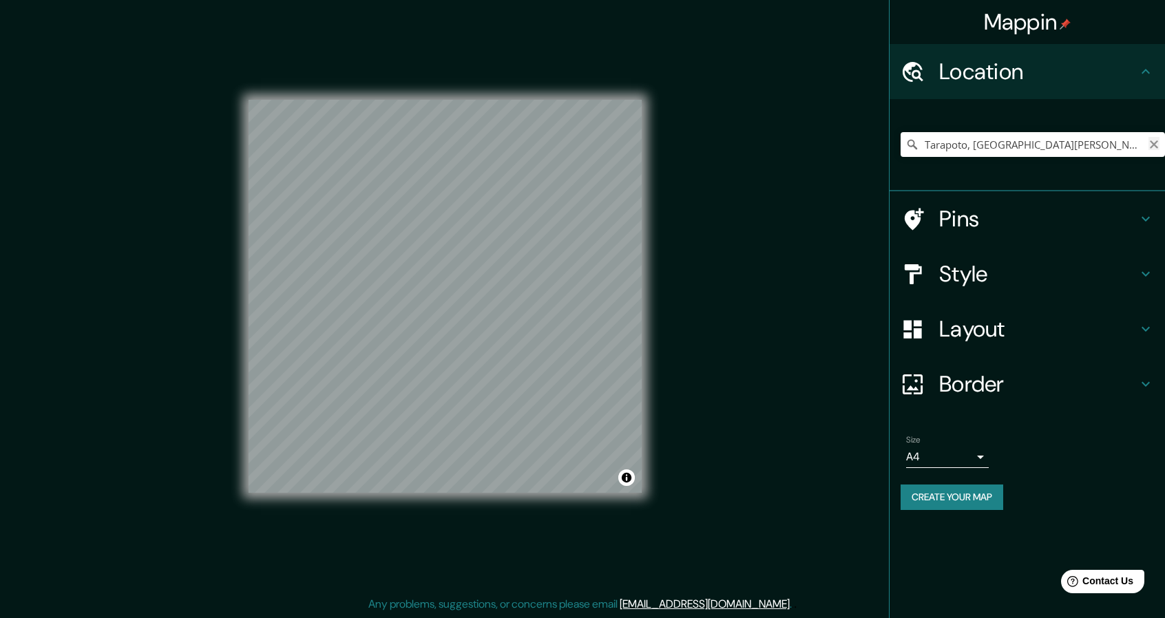
click at [1151, 137] on button "Clear" at bounding box center [1153, 143] width 11 height 13
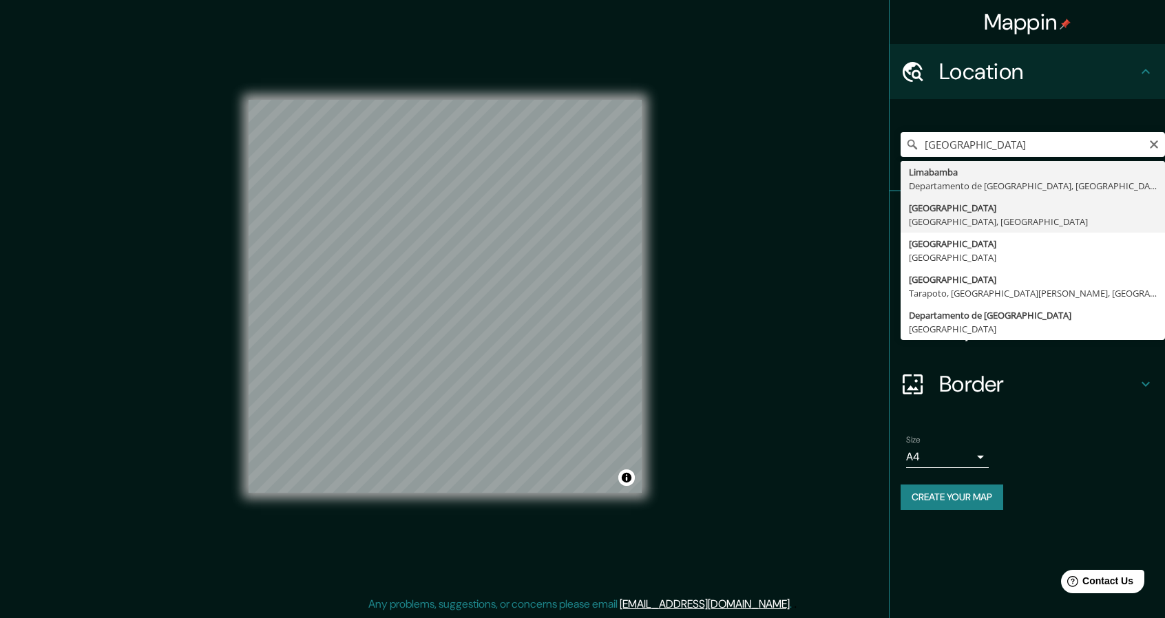
type input "[GEOGRAPHIC_DATA], [GEOGRAPHIC_DATA], [GEOGRAPHIC_DATA]"
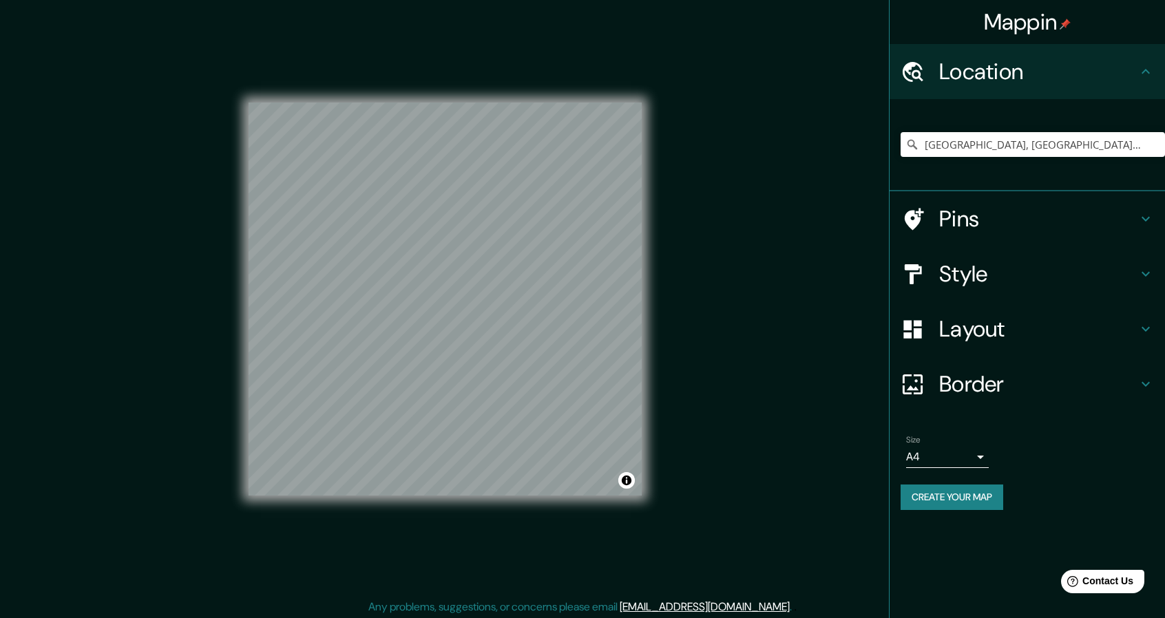
scroll to position [0, 0]
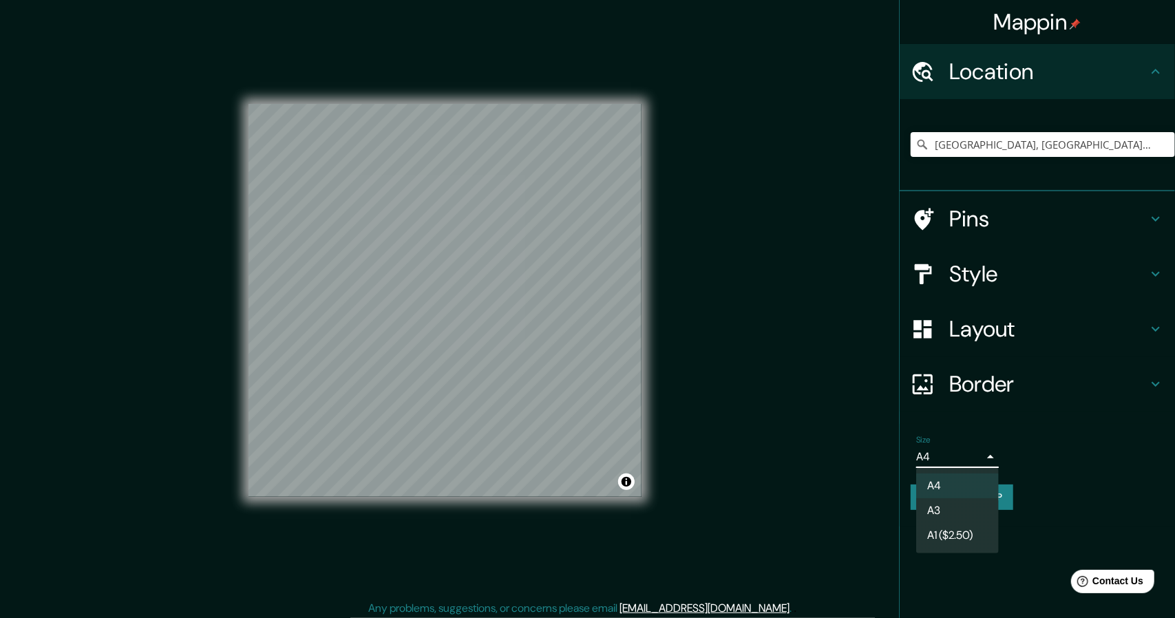
click at [983, 457] on body "Mappin Location [GEOGRAPHIC_DATA], [GEOGRAPHIC_DATA], [GEOGRAPHIC_DATA] Pins St…" at bounding box center [587, 309] width 1175 height 618
click at [934, 506] on li "A3" at bounding box center [957, 511] width 83 height 25
type input "a4"
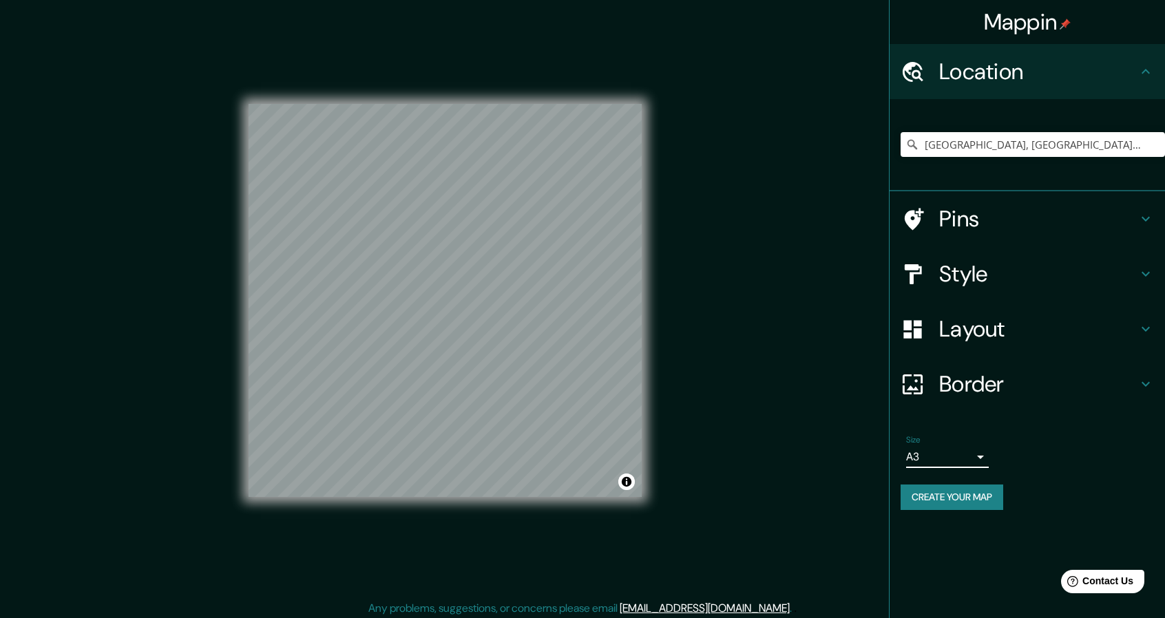
click at [1121, 382] on h4 "Border" at bounding box center [1038, 384] width 198 height 28
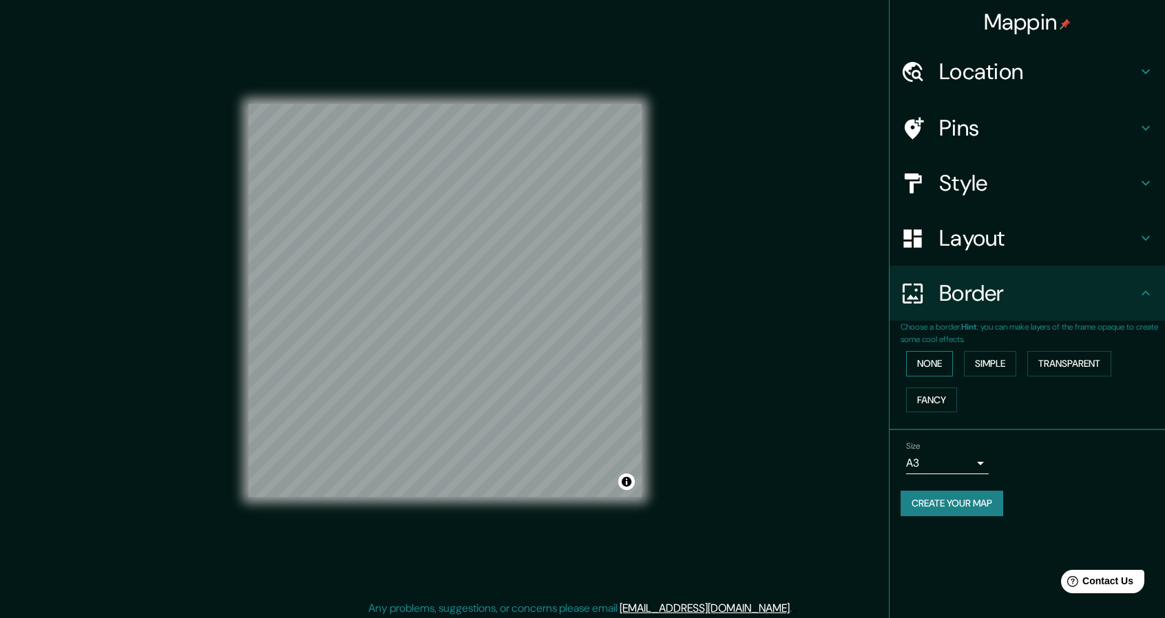
click at [934, 361] on button "None" at bounding box center [929, 363] width 47 height 25
click at [974, 361] on button "Simple" at bounding box center [990, 363] width 52 height 25
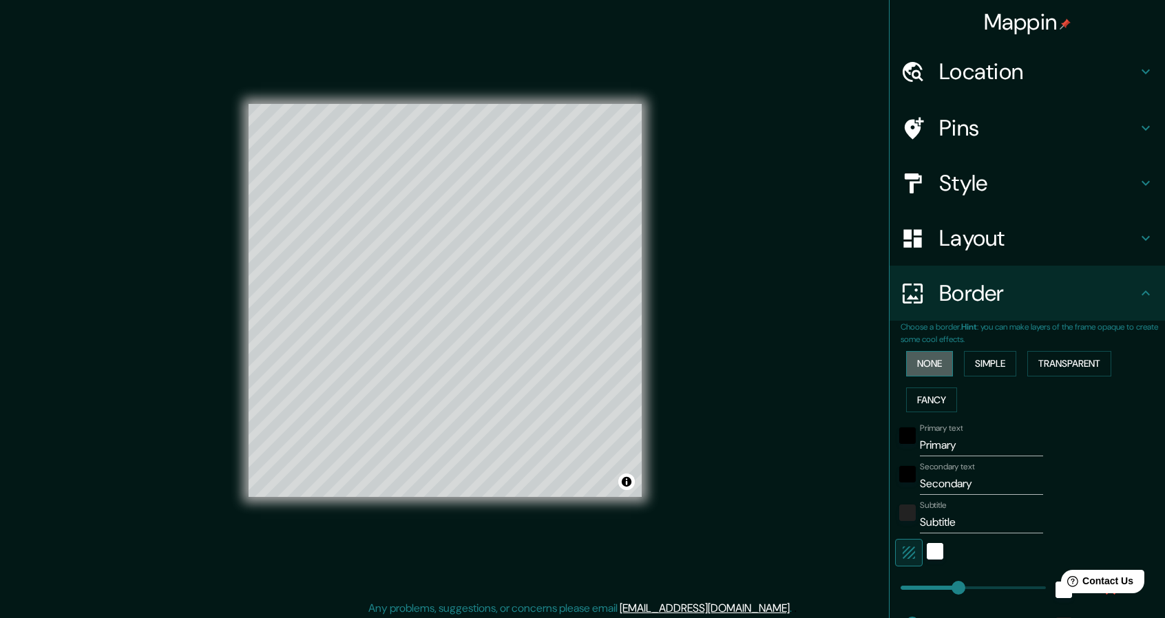
click at [915, 363] on button "None" at bounding box center [929, 363] width 47 height 25
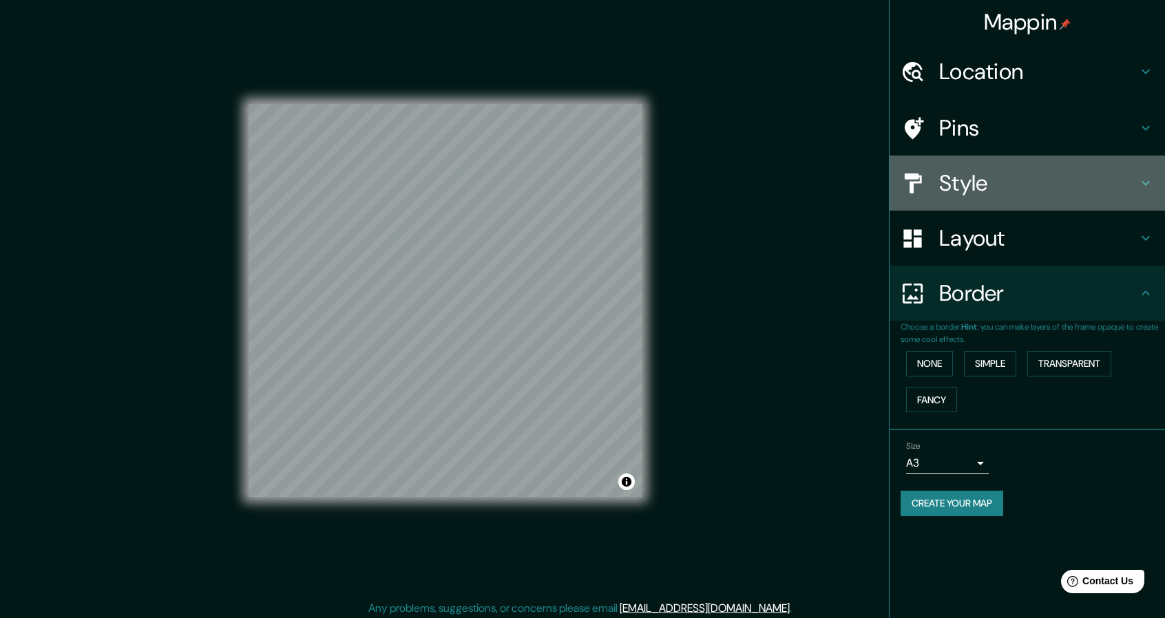
click at [1151, 195] on div "Style" at bounding box center [1027, 183] width 275 height 55
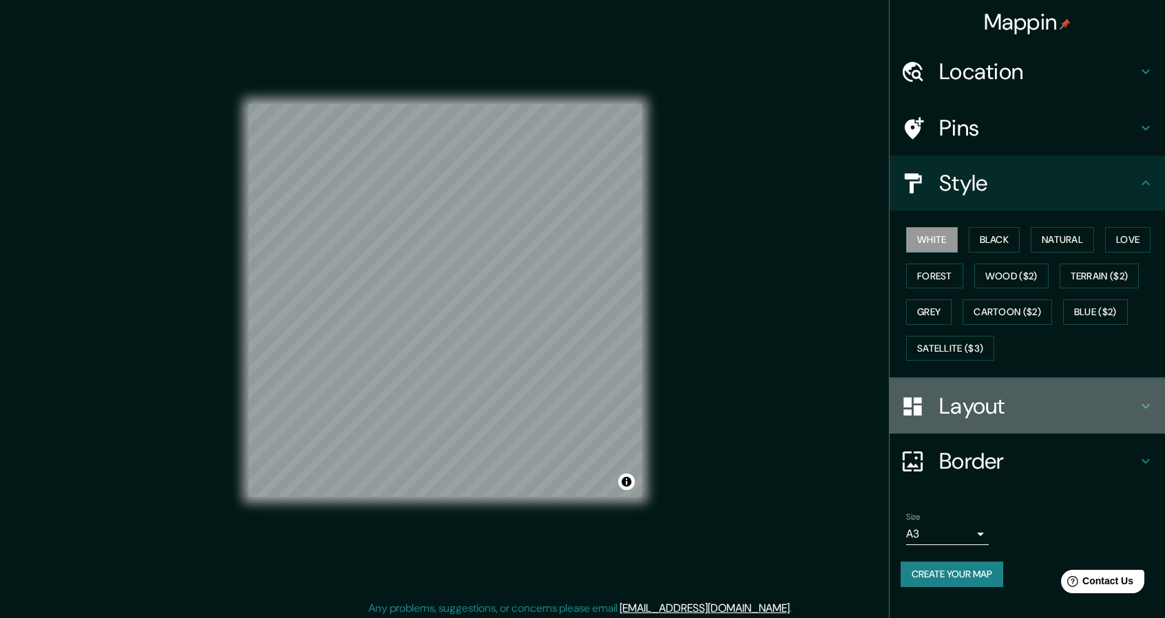
click at [1145, 398] on icon at bounding box center [1145, 406] width 17 height 17
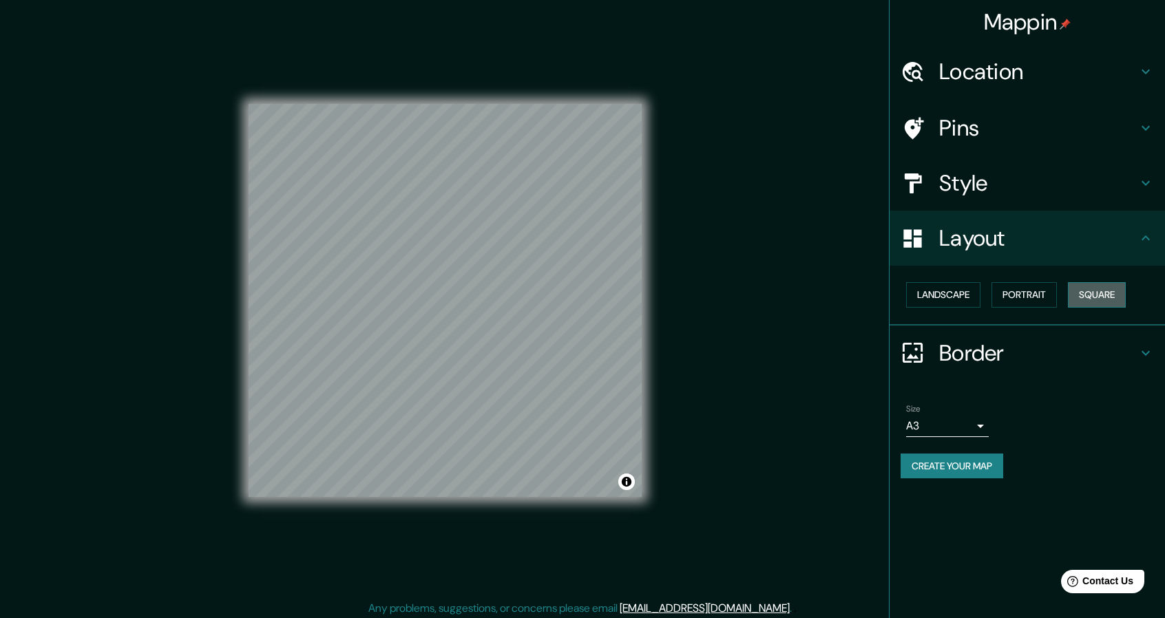
click at [1094, 294] on button "Square" at bounding box center [1097, 294] width 58 height 25
click at [1034, 294] on button "Portrait" at bounding box center [1023, 294] width 65 height 25
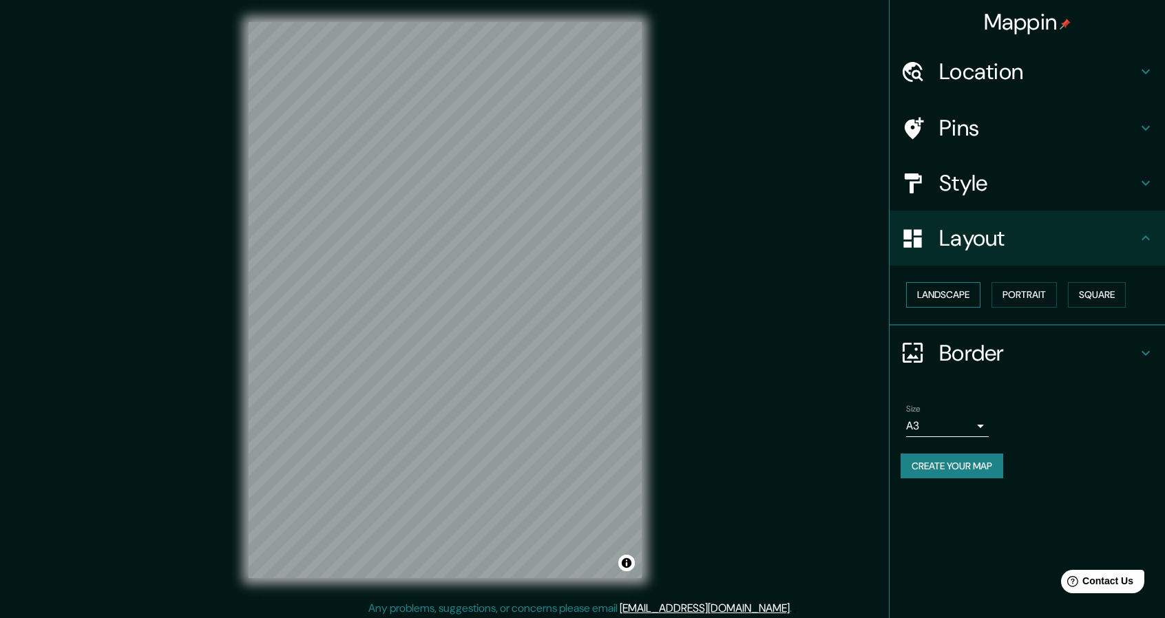
click at [941, 294] on button "Landscape" at bounding box center [943, 294] width 74 height 25
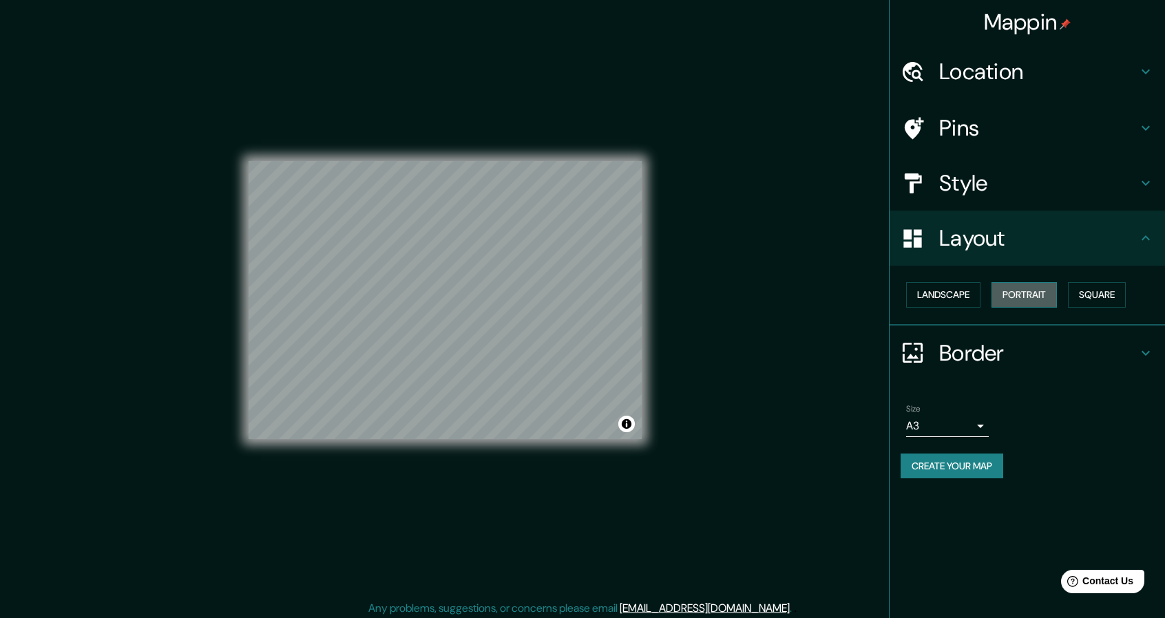
click at [1037, 293] on button "Portrait" at bounding box center [1023, 294] width 65 height 25
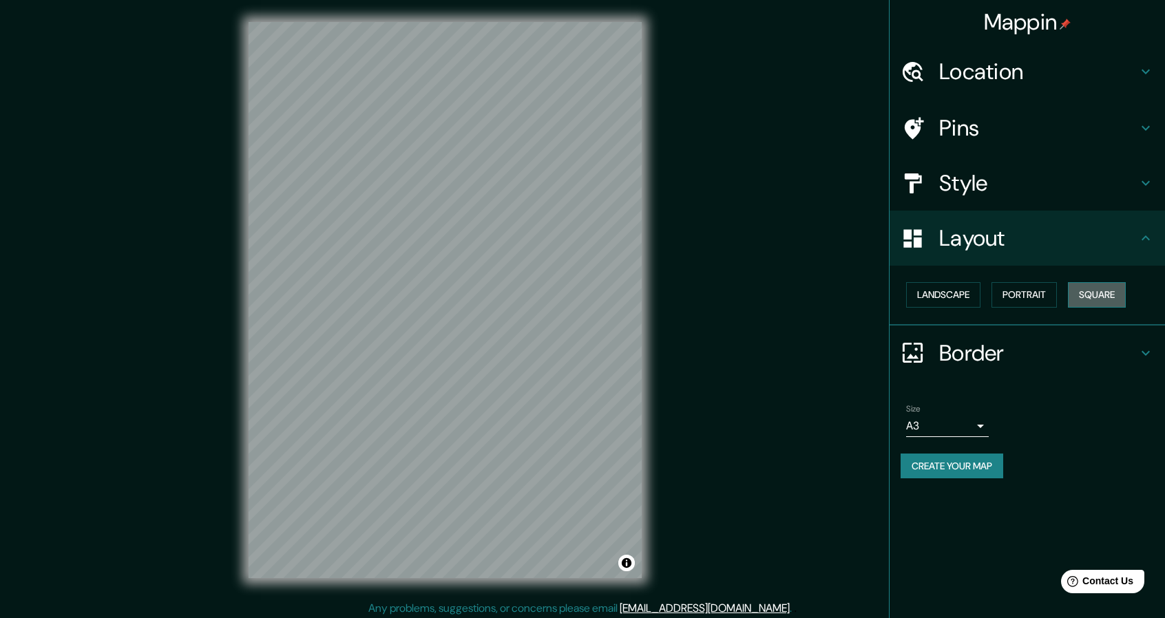
click at [1092, 295] on button "Square" at bounding box center [1097, 294] width 58 height 25
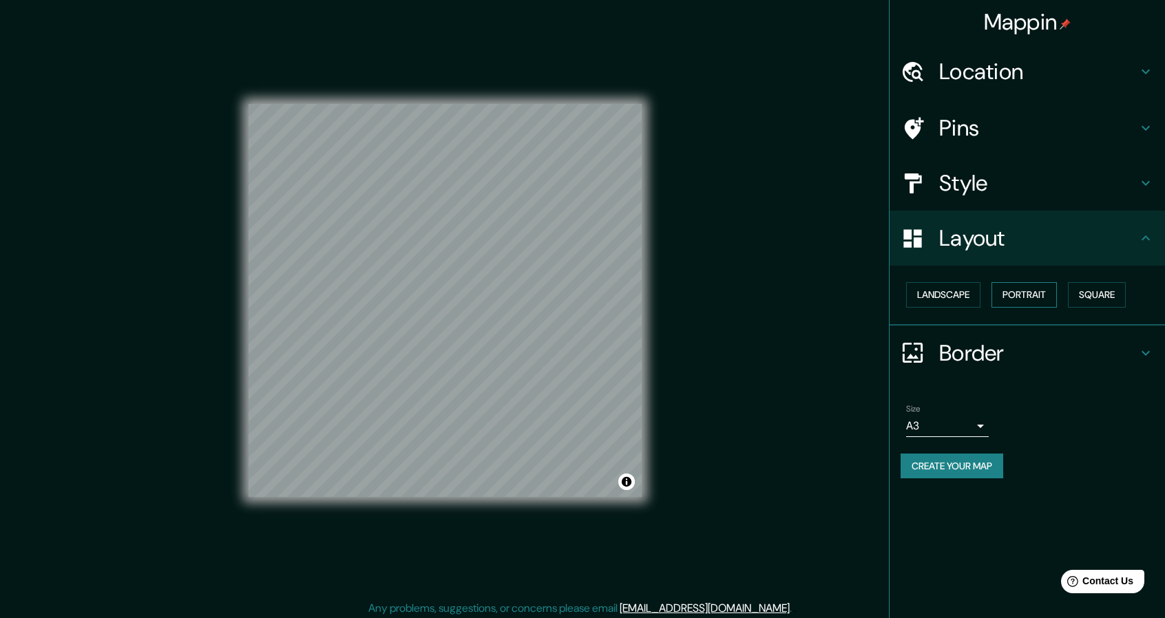
click at [1027, 297] on button "Portrait" at bounding box center [1023, 294] width 65 height 25
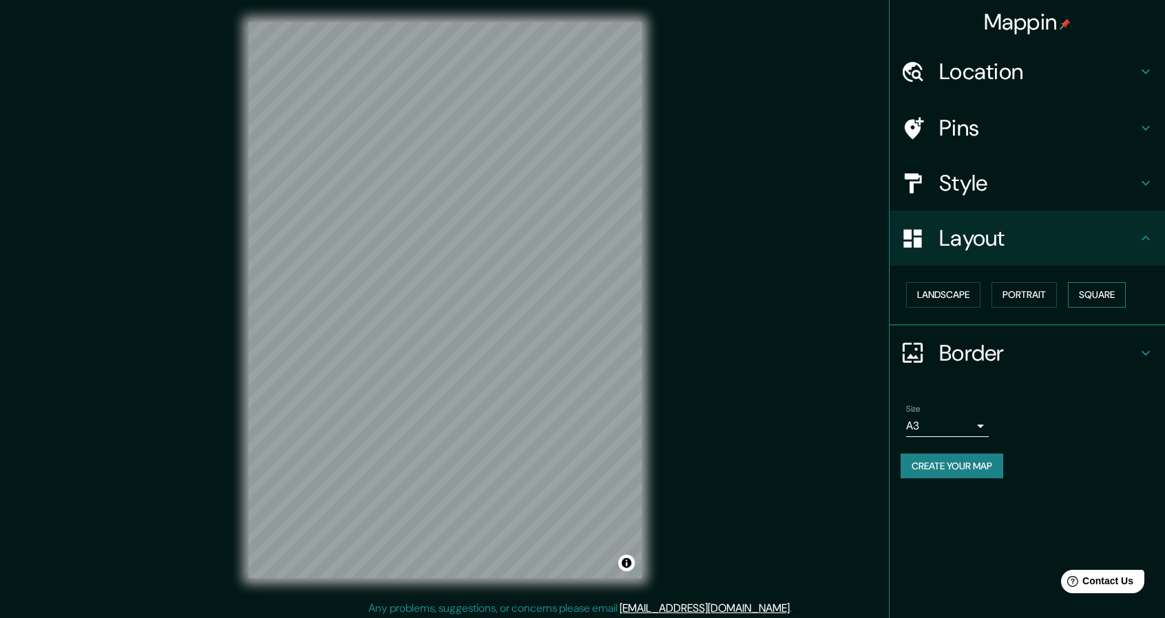
click at [1112, 290] on button "Square" at bounding box center [1097, 294] width 58 height 25
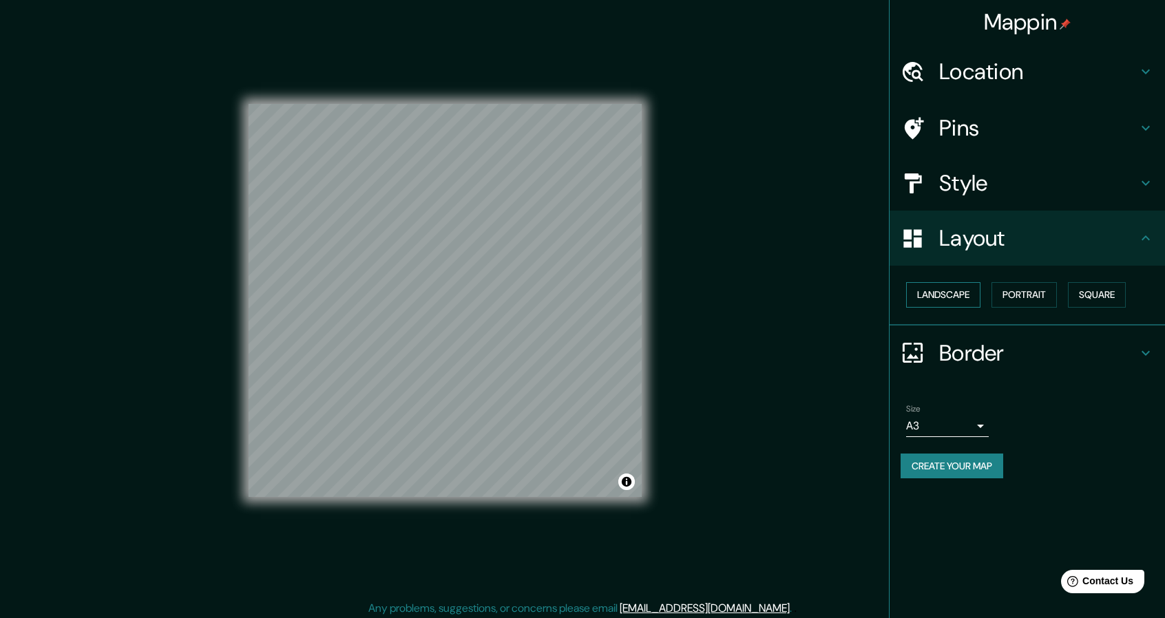
click at [930, 298] on button "Landscape" at bounding box center [943, 294] width 74 height 25
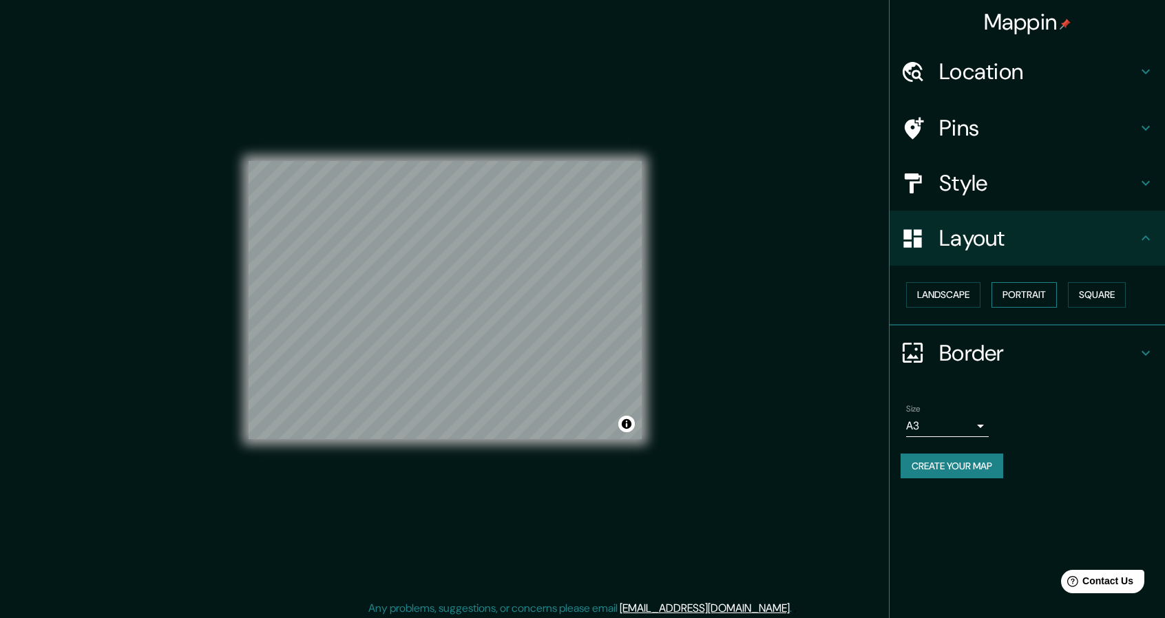
click at [1025, 292] on button "Portrait" at bounding box center [1023, 294] width 65 height 25
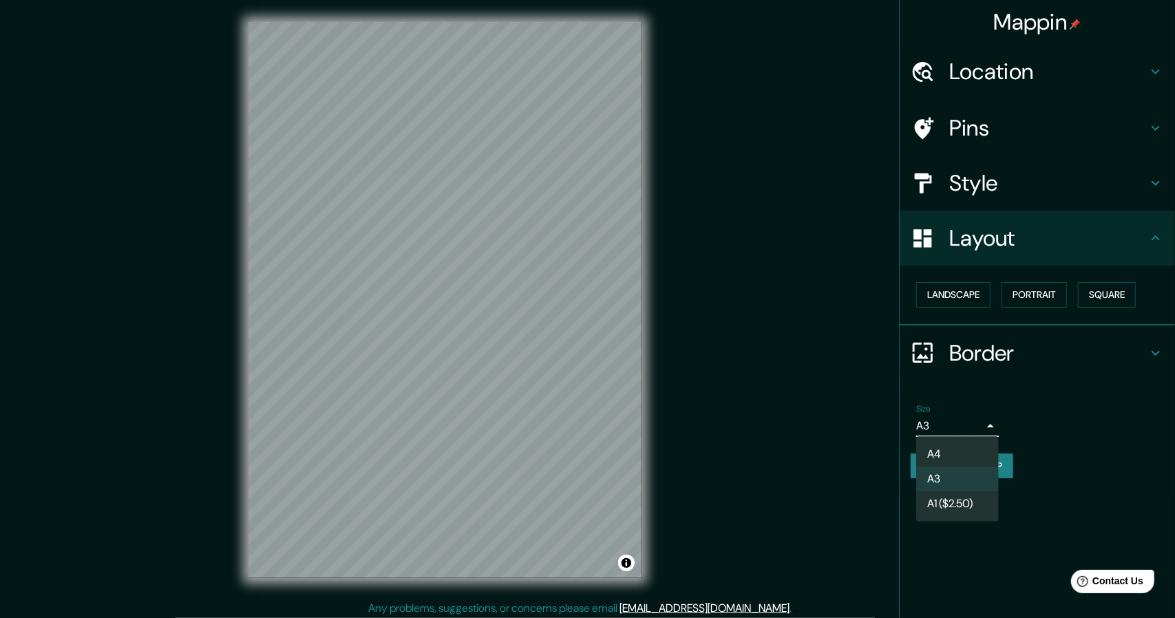
click at [978, 434] on body "Mappin Location [GEOGRAPHIC_DATA], [GEOGRAPHIC_DATA], [GEOGRAPHIC_DATA] Pins St…" at bounding box center [587, 309] width 1175 height 618
click at [965, 483] on li "A3" at bounding box center [957, 479] width 83 height 25
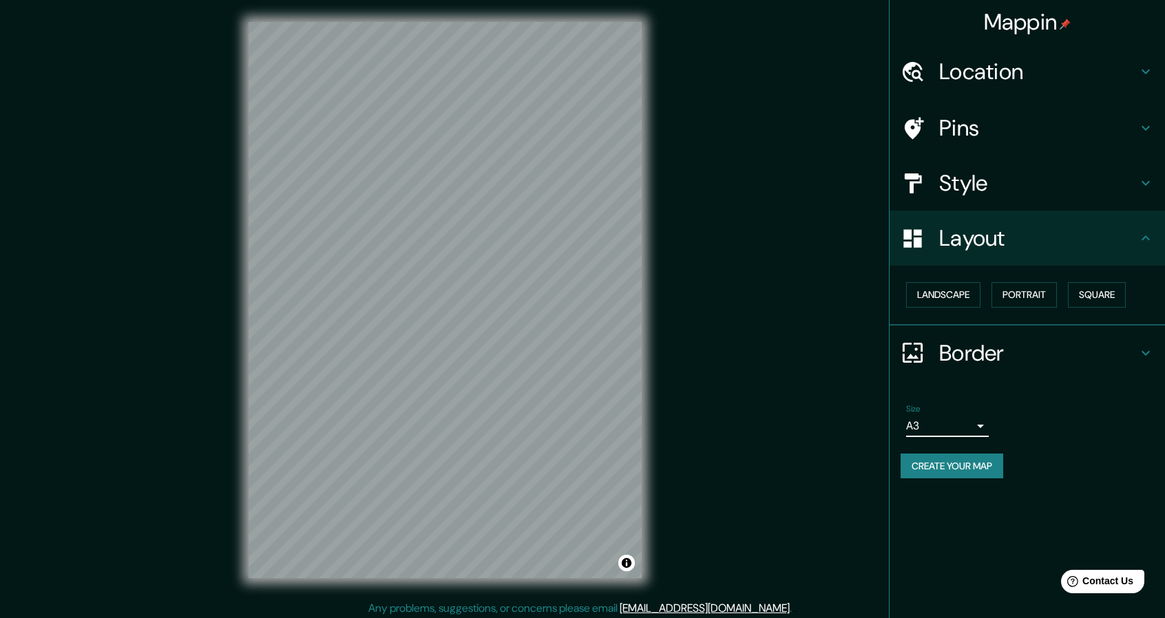
click at [958, 470] on button "Create your map" at bounding box center [952, 466] width 103 height 25
